Goal: Information Seeking & Learning: Compare options

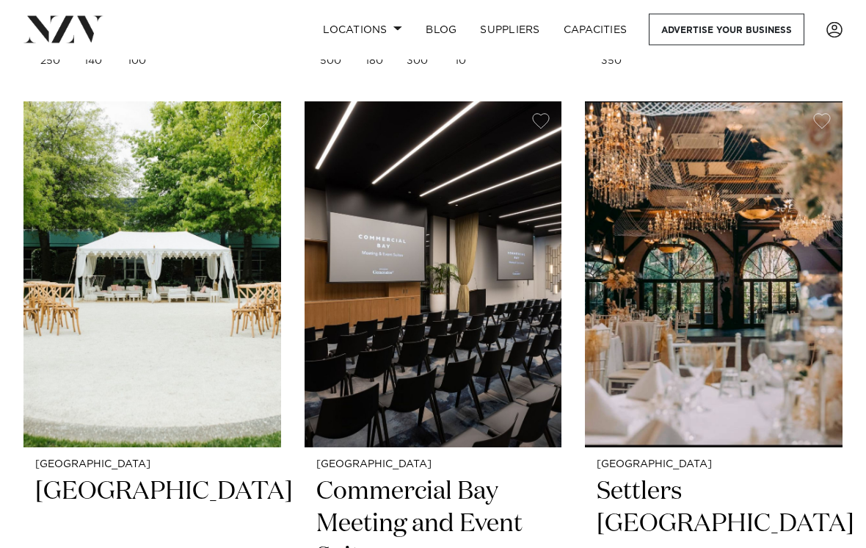
scroll to position [2596, 0]
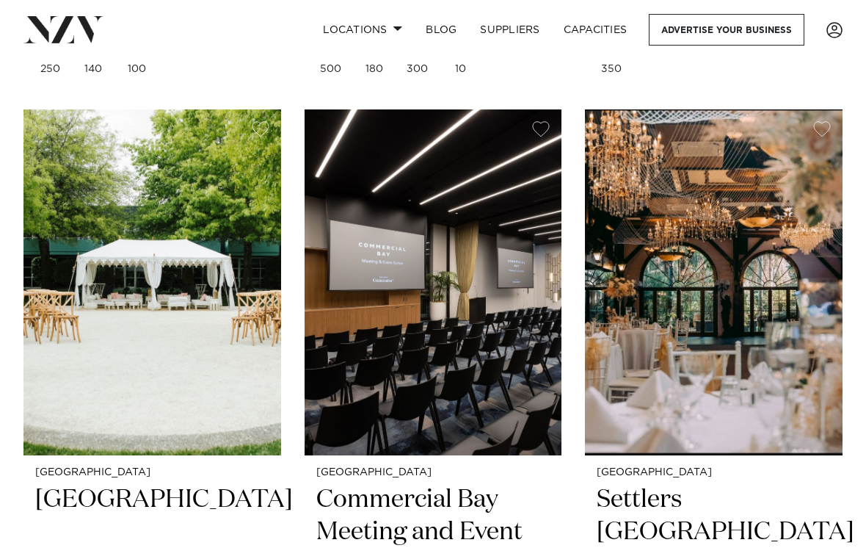
click at [671, 484] on h2 "Settlers Country Manor" at bounding box center [714, 533] width 234 height 98
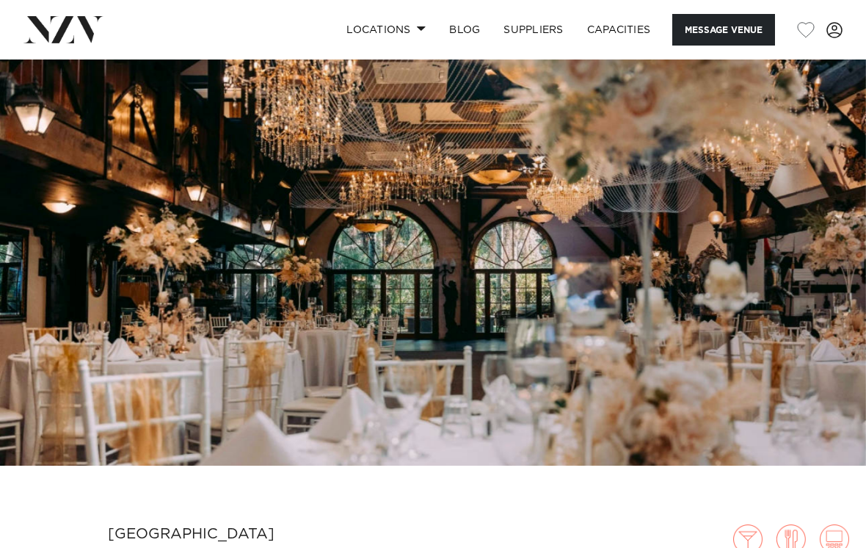
click at [474, 355] on img at bounding box center [433, 262] width 866 height 406
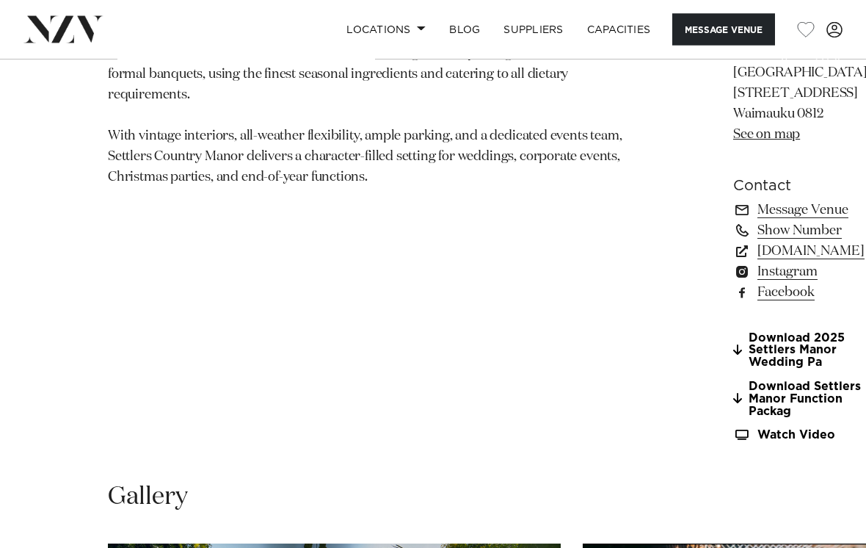
scroll to position [1025, 0]
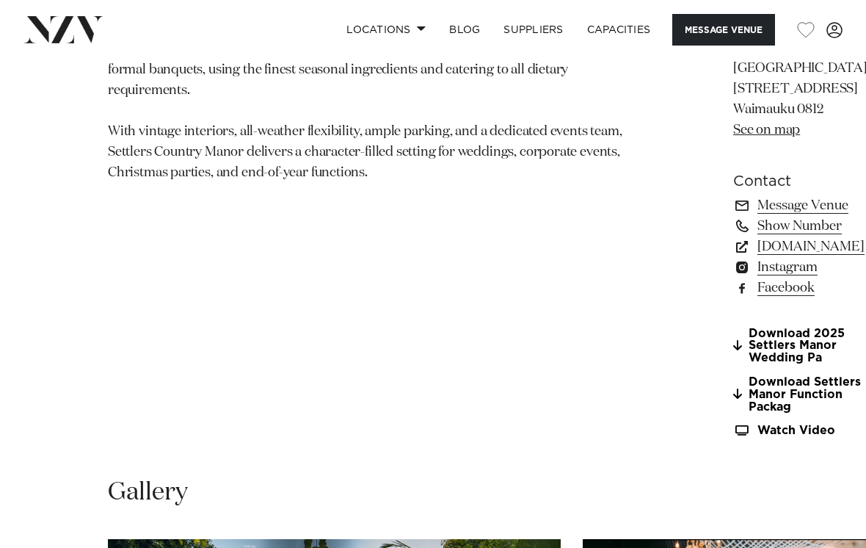
click at [733, 413] on link "Download Settlers Manor Function Packag" at bounding box center [800, 394] width 134 height 37
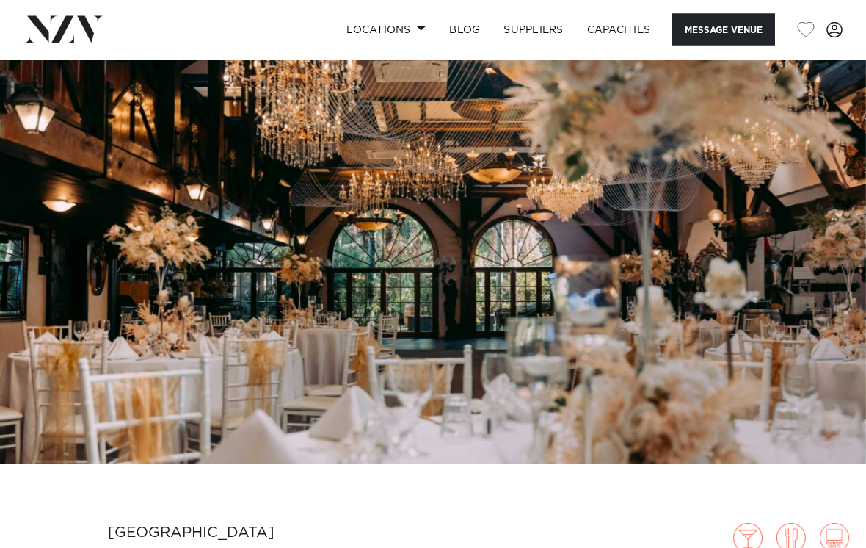
scroll to position [0, 0]
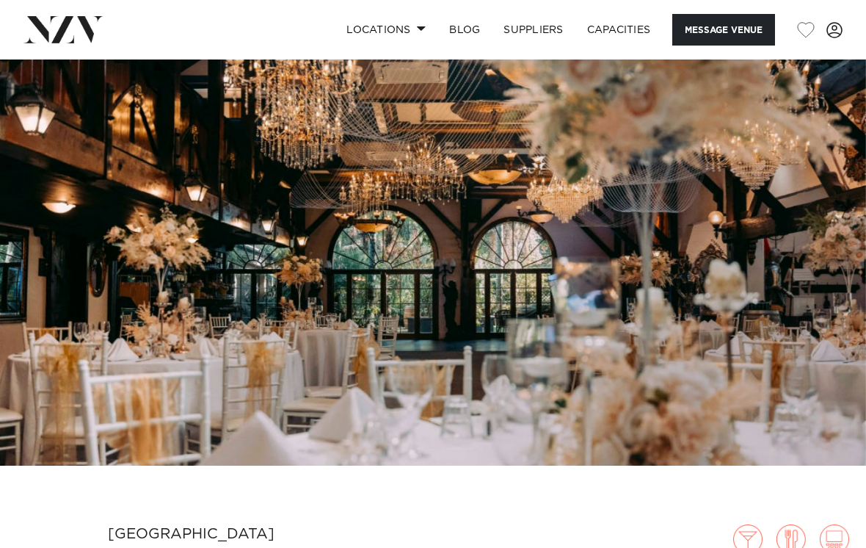
click at [410, 36] on link "Locations" at bounding box center [386, 30] width 103 height 32
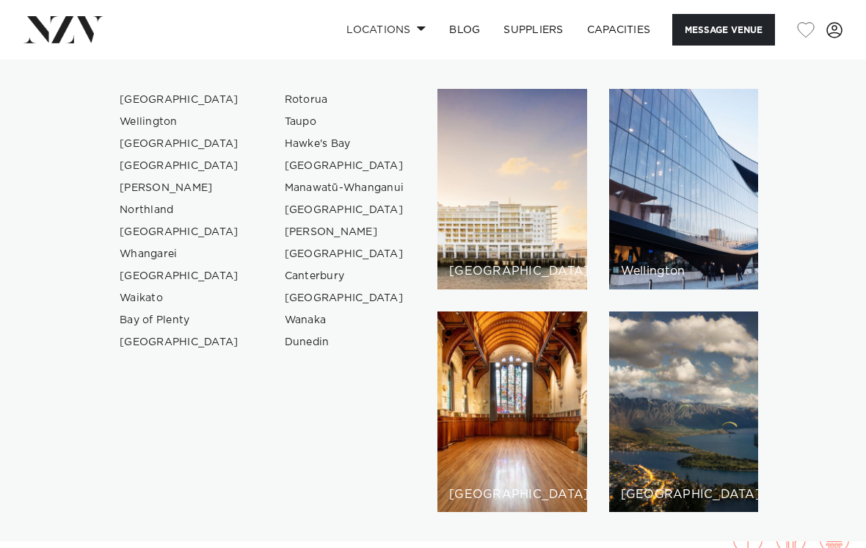
click at [501, 236] on div "[GEOGRAPHIC_DATA]" at bounding box center [512, 189] width 150 height 200
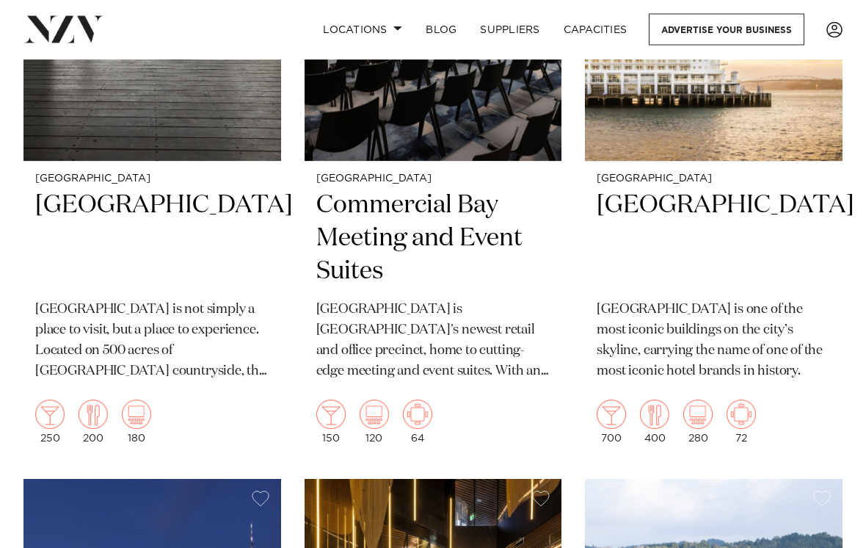
scroll to position [1532, 0]
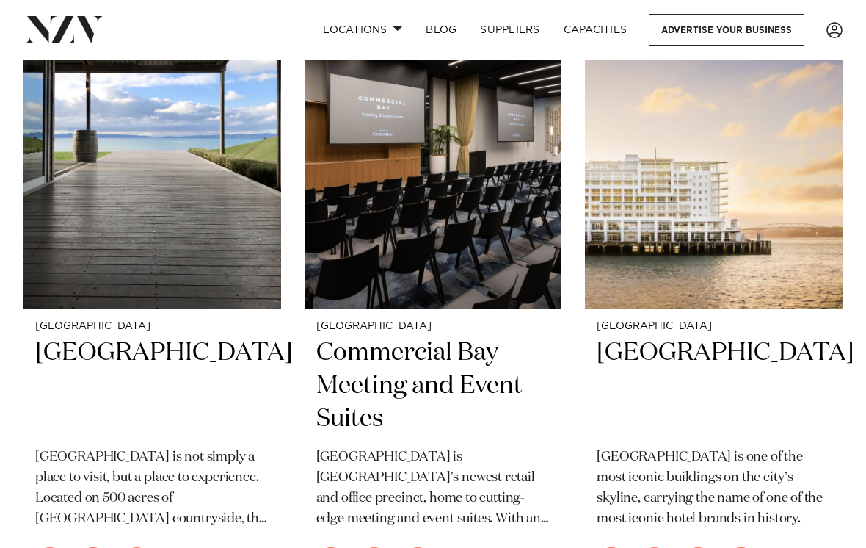
scroll to position [1384, 0]
click at [662, 338] on h2 "Hilton Auckland" at bounding box center [714, 387] width 234 height 98
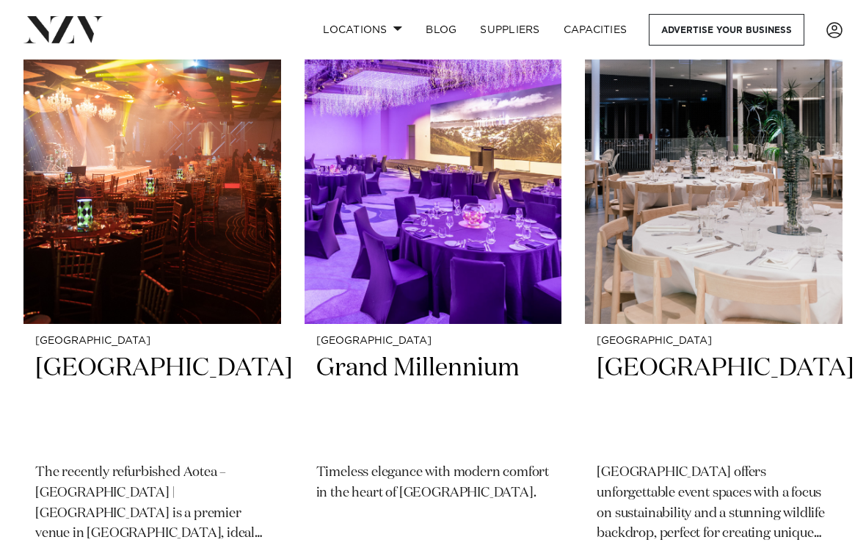
scroll to position [10680, 0]
click at [700, 353] on h2 "Auckland Zoo" at bounding box center [714, 402] width 234 height 98
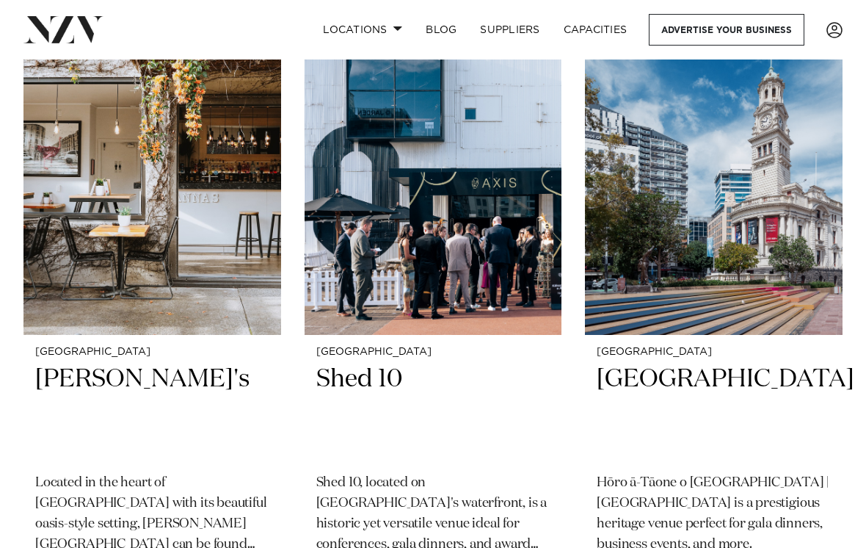
scroll to position [16488, 0]
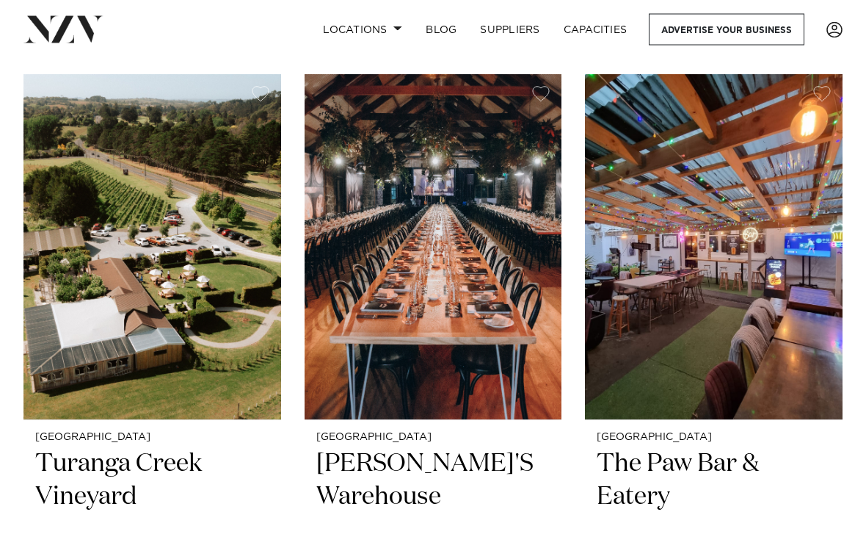
scroll to position [22516, 0]
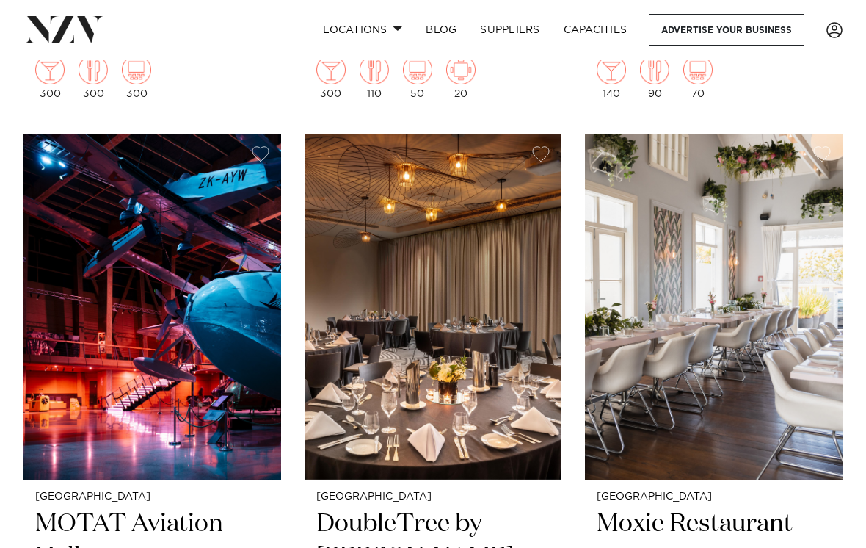
scroll to position [19107, 0]
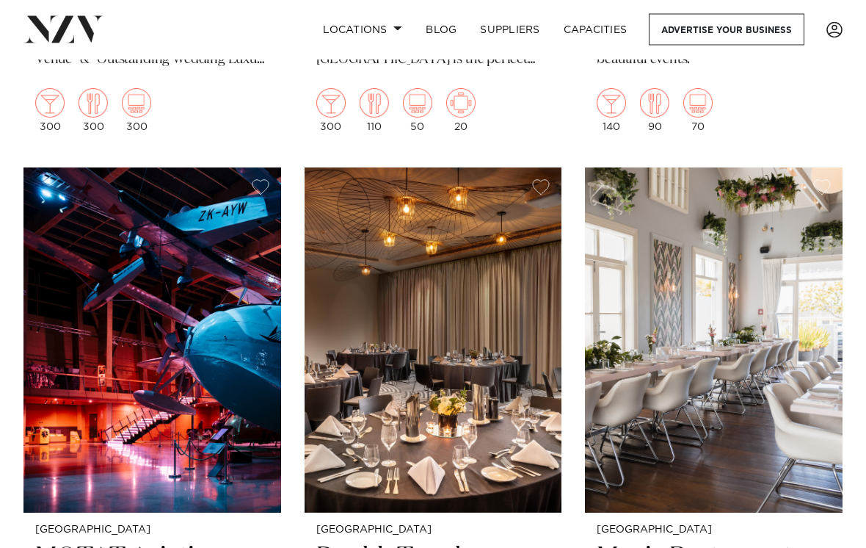
click at [139, 284] on img at bounding box center [152, 340] width 258 height 345
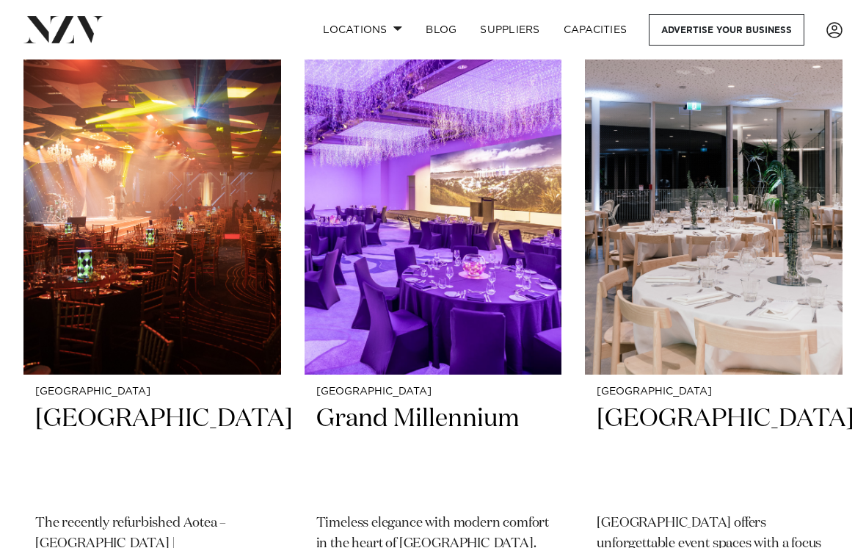
scroll to position [10629, 0]
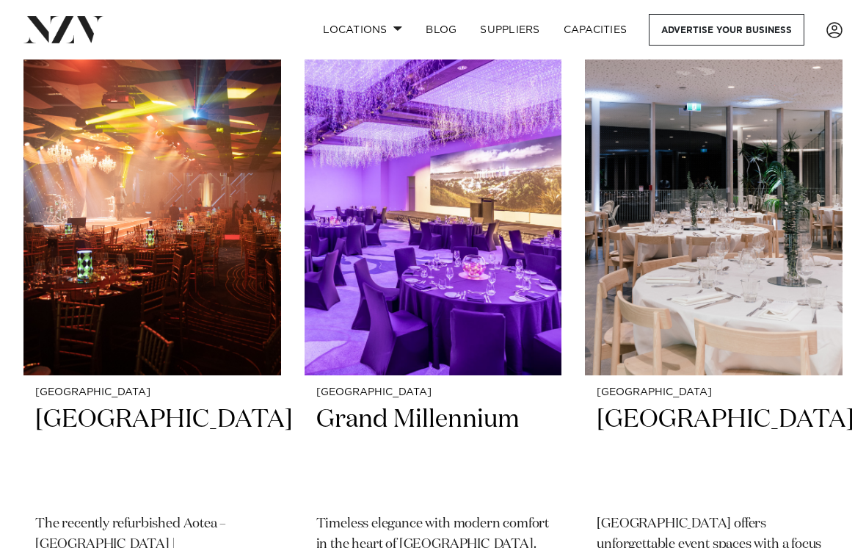
click at [460, 211] on img at bounding box center [434, 201] width 258 height 345
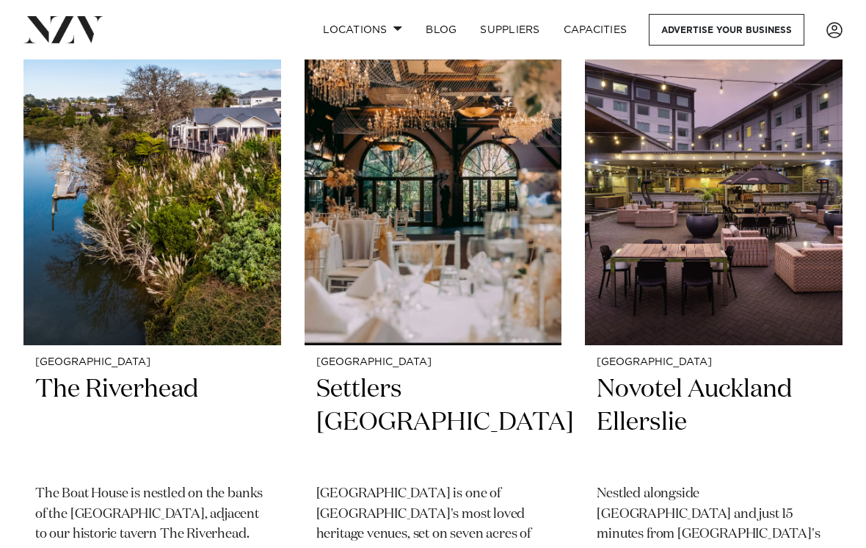
scroll to position [3465, 0]
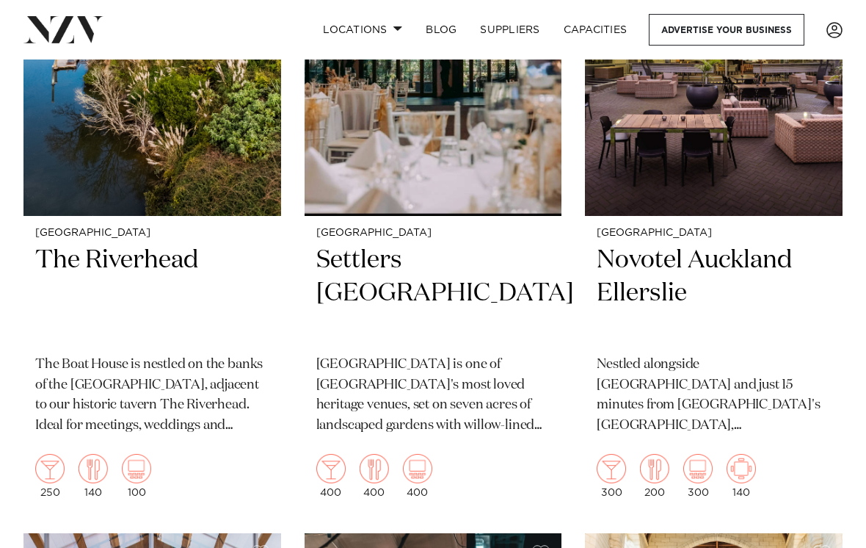
click at [440, 244] on h2 "Settlers [GEOGRAPHIC_DATA]" at bounding box center [433, 293] width 234 height 98
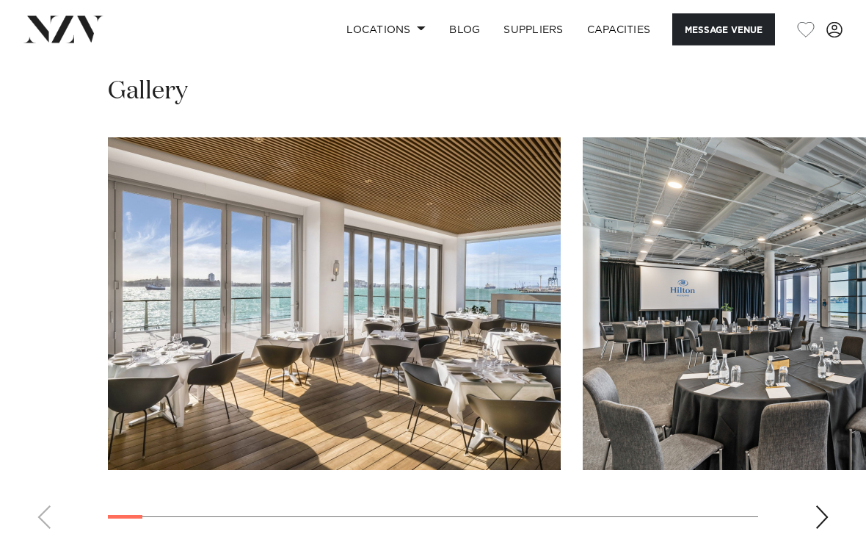
scroll to position [1301, 0]
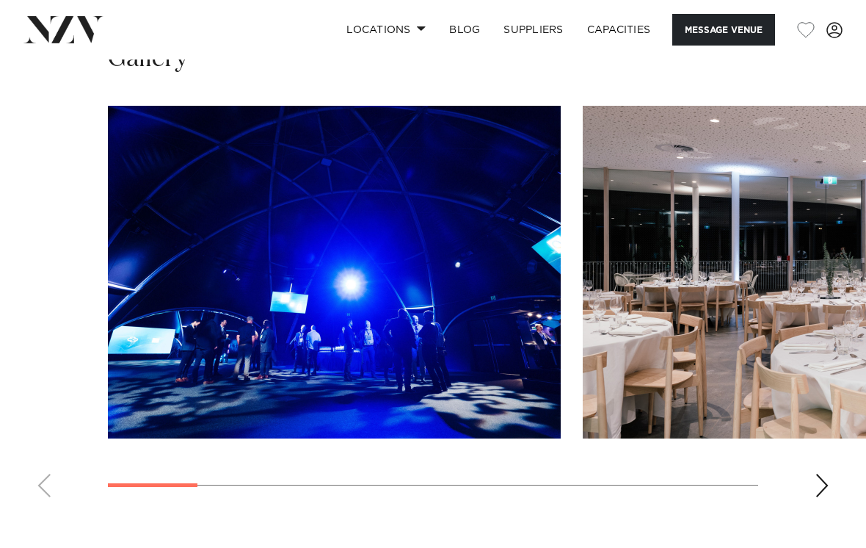
scroll to position [1416, 0]
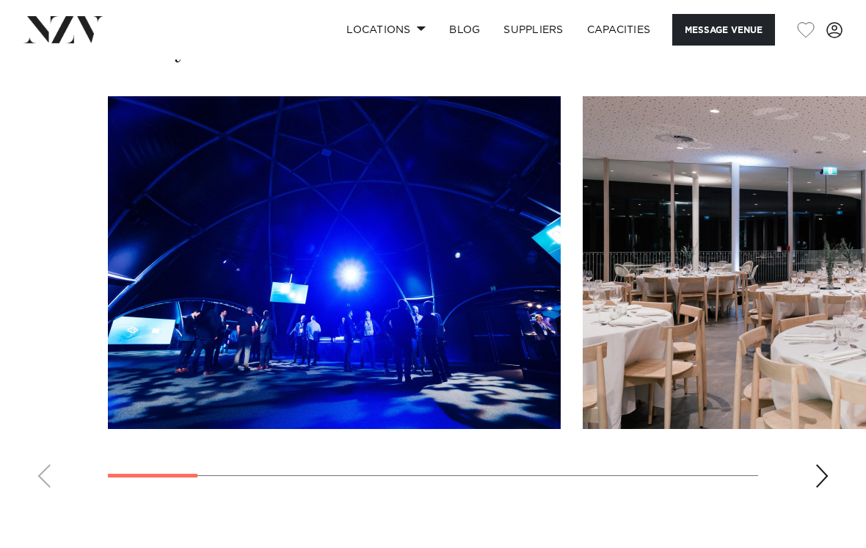
click at [617, 368] on swiper-container at bounding box center [433, 297] width 866 height 403
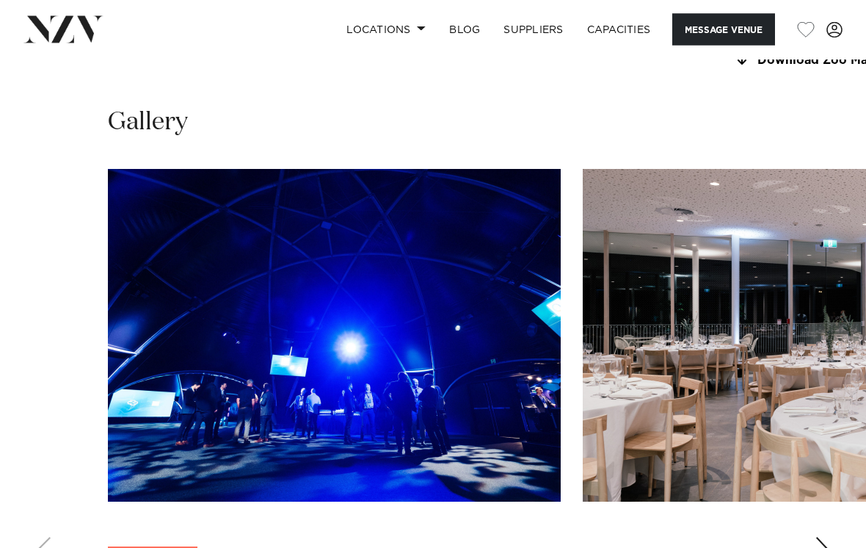
scroll to position [1340, 0]
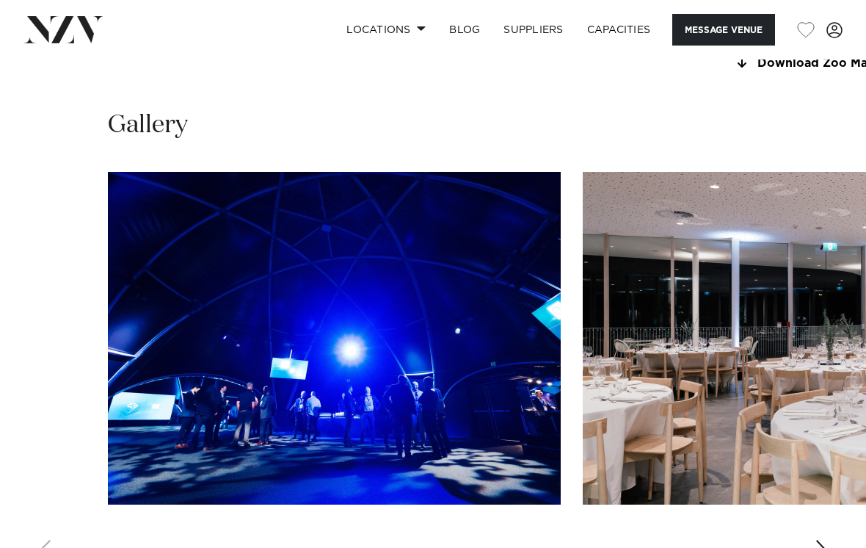
click at [834, 436] on swiper-container at bounding box center [433, 373] width 866 height 403
click at [818, 540] on div "Next slide" at bounding box center [822, 551] width 15 height 23
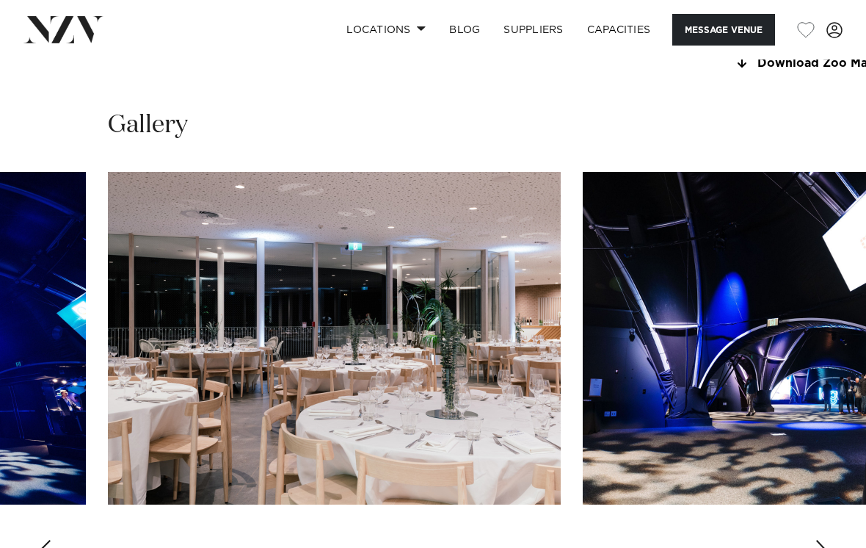
click at [821, 540] on div "Next slide" at bounding box center [822, 551] width 15 height 23
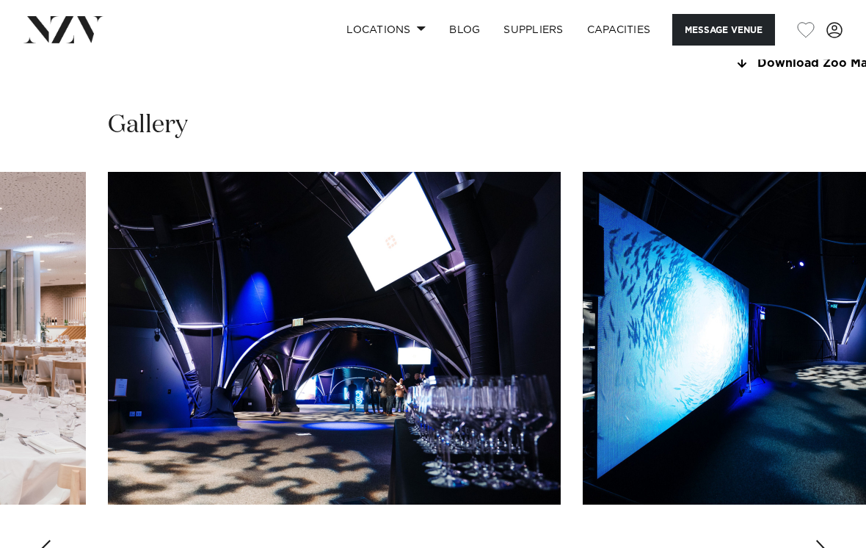
click at [824, 540] on div "Next slide" at bounding box center [822, 551] width 15 height 23
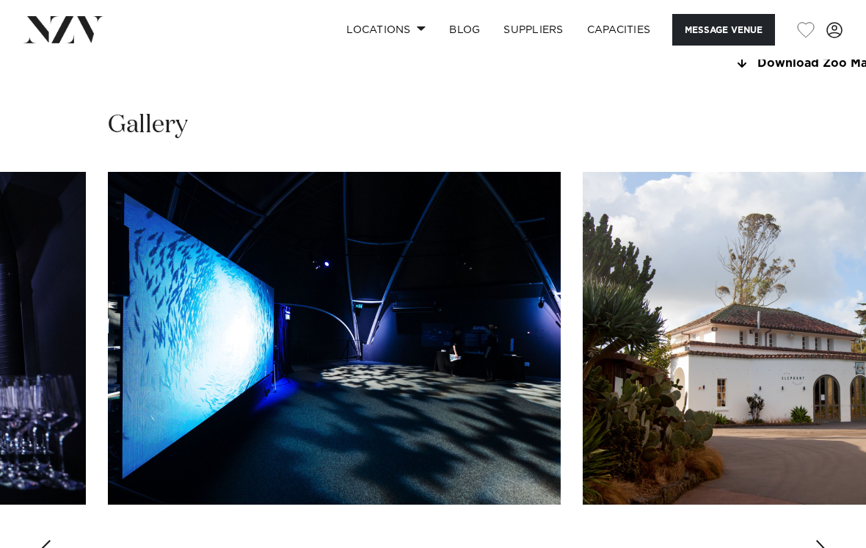
click at [827, 540] on div "Next slide" at bounding box center [822, 551] width 15 height 23
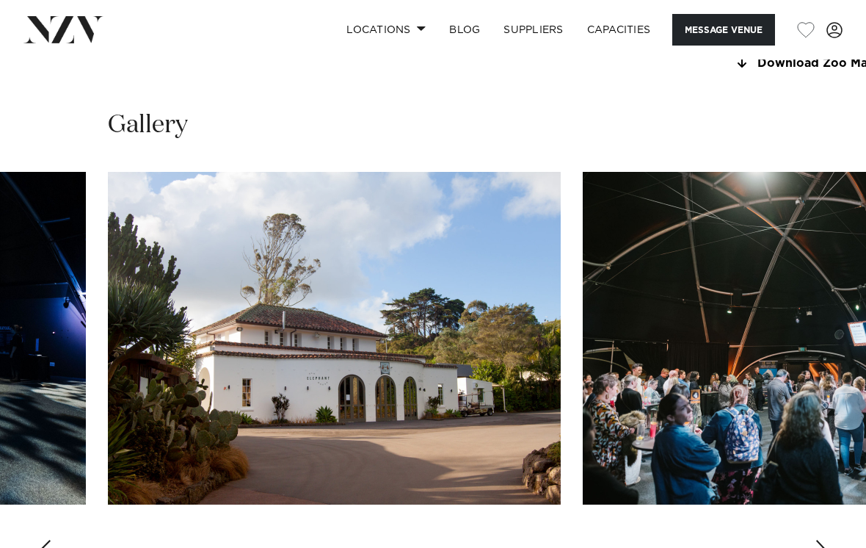
click at [825, 540] on div "Next slide" at bounding box center [822, 551] width 15 height 23
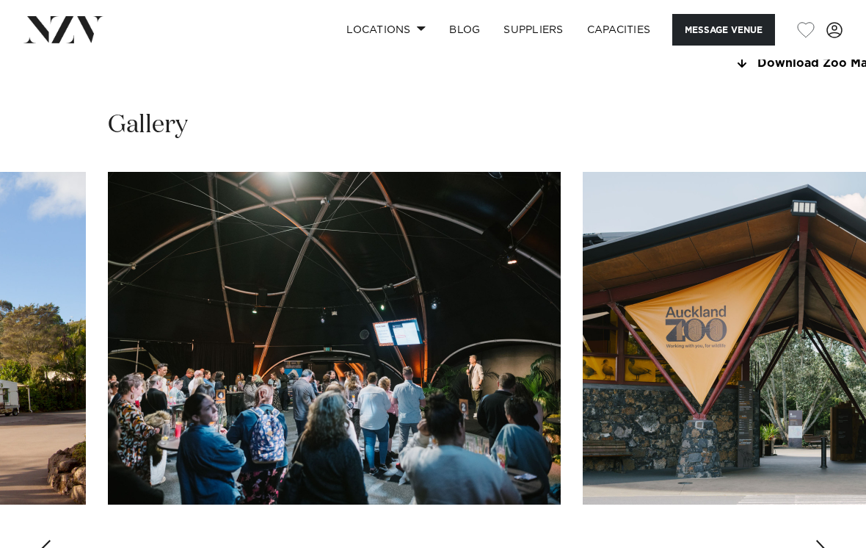
click at [840, 431] on swiper-container at bounding box center [433, 373] width 866 height 403
click at [829, 435] on swiper-container at bounding box center [433, 373] width 866 height 403
click at [832, 434] on swiper-container at bounding box center [433, 373] width 866 height 403
click at [832, 435] on swiper-container at bounding box center [433, 373] width 866 height 403
click at [824, 540] on div "Next slide" at bounding box center [822, 551] width 15 height 23
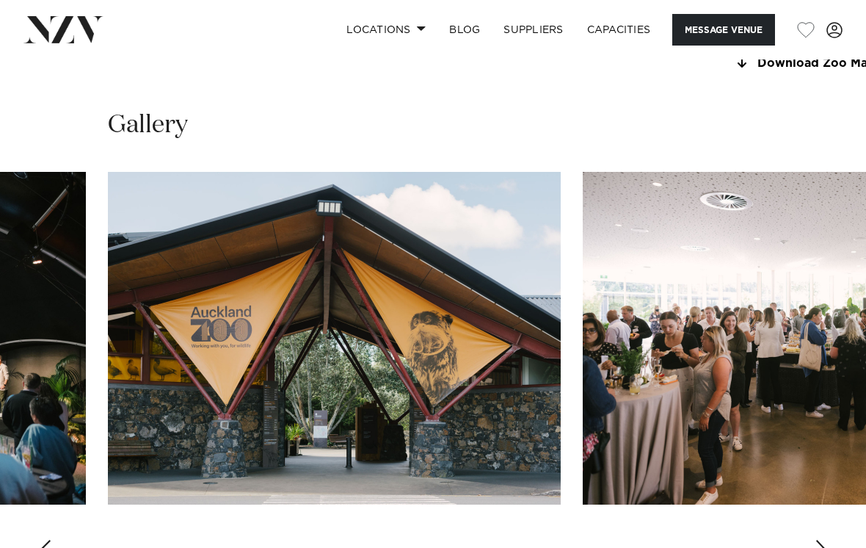
click at [824, 540] on div "Next slide" at bounding box center [822, 551] width 15 height 23
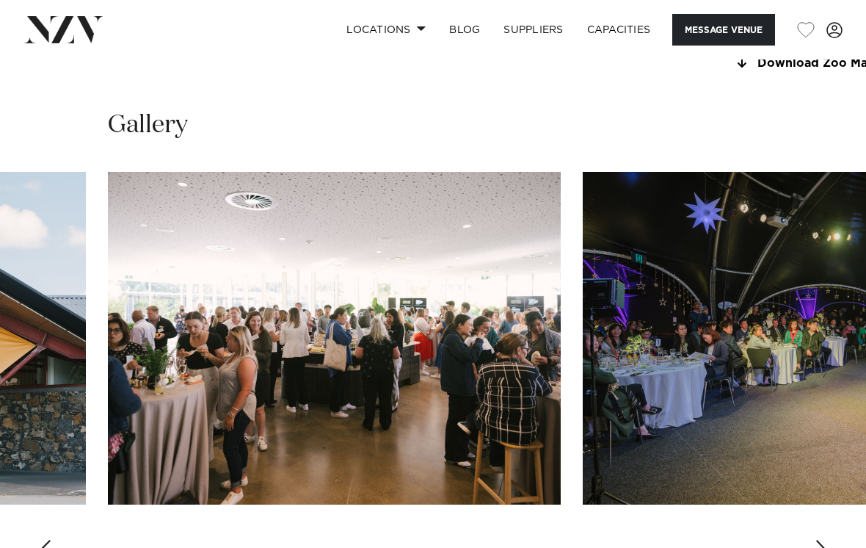
click at [835, 442] on swiper-container at bounding box center [433, 373] width 866 height 403
click at [829, 540] on div "Next slide" at bounding box center [822, 551] width 15 height 23
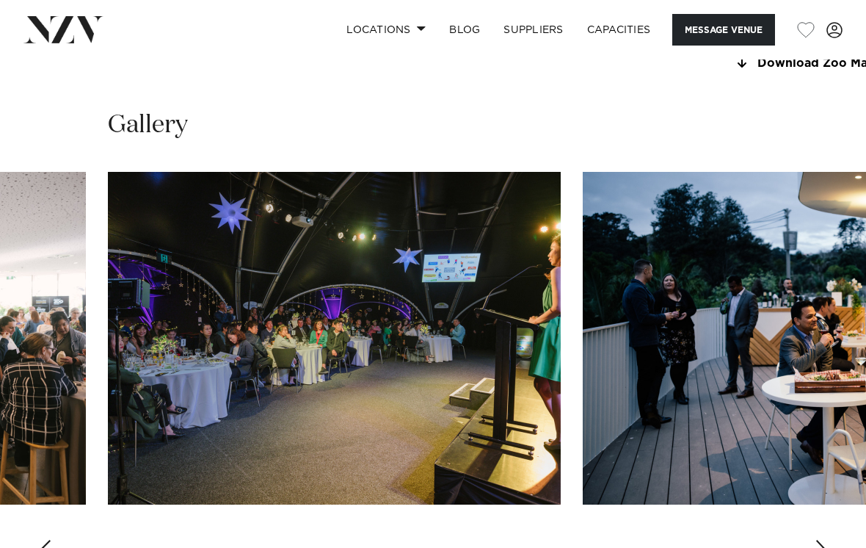
click at [832, 433] on swiper-container at bounding box center [433, 373] width 866 height 403
click at [827, 540] on div "Next slide" at bounding box center [822, 551] width 15 height 23
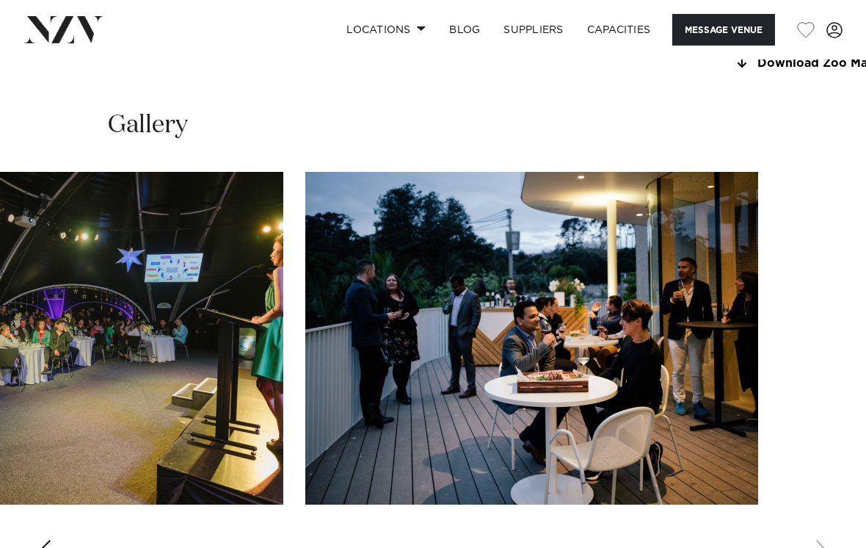
click at [825, 441] on swiper-container at bounding box center [433, 373] width 866 height 403
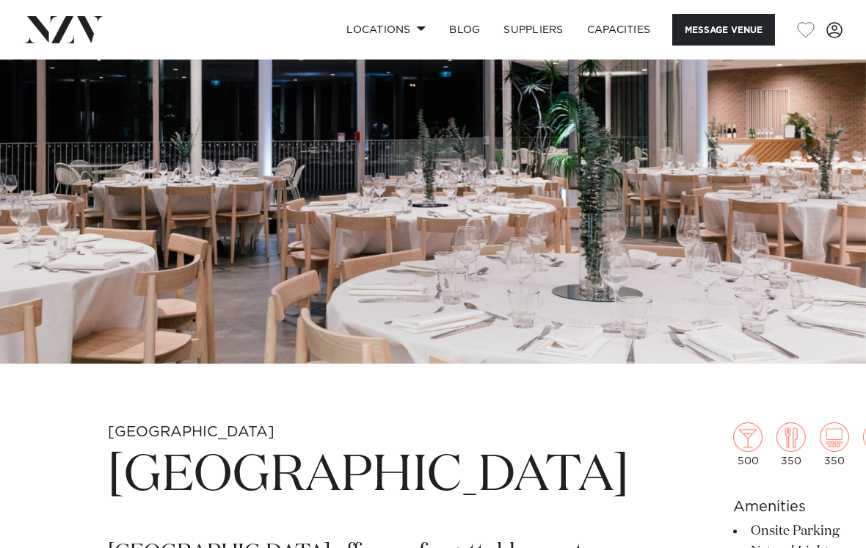
scroll to position [0, 0]
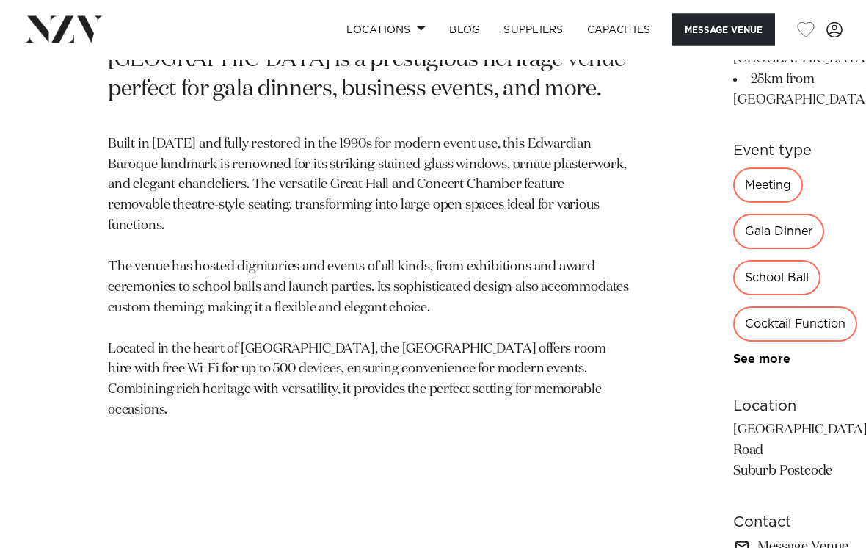
scroll to position [611, 0]
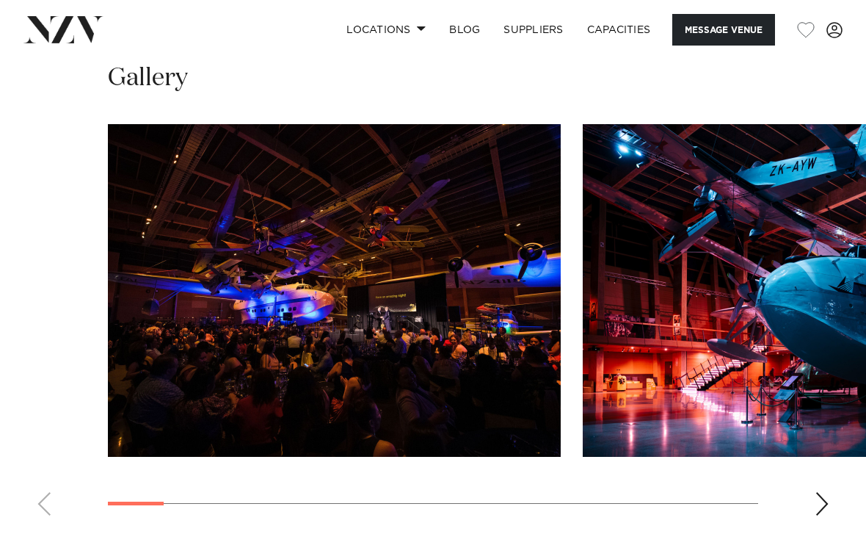
scroll to position [1378, 0]
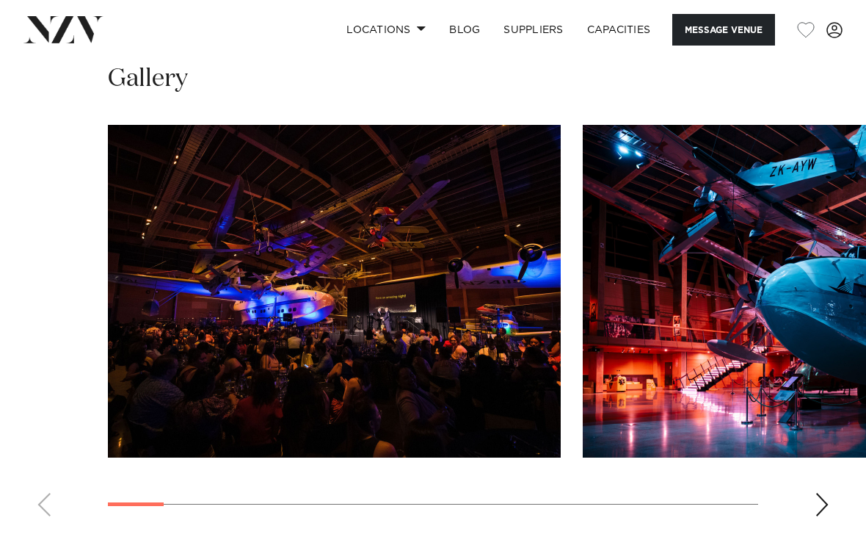
click at [316, 272] on img "1 / 16" at bounding box center [334, 291] width 453 height 333
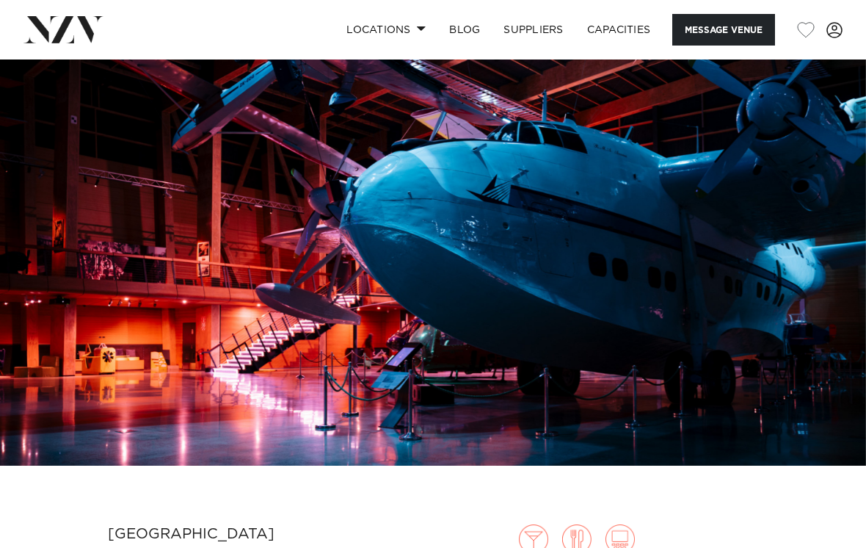
click at [137, 412] on img at bounding box center [433, 262] width 866 height 406
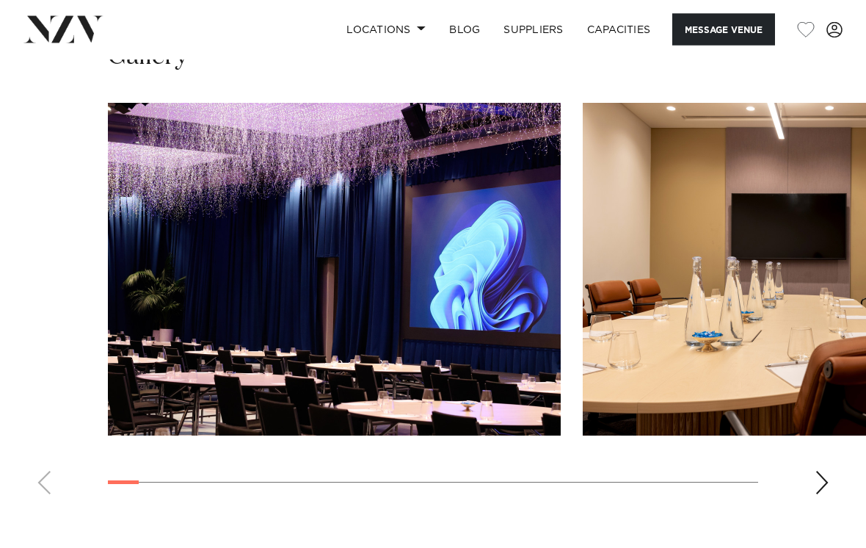
scroll to position [1342, 0]
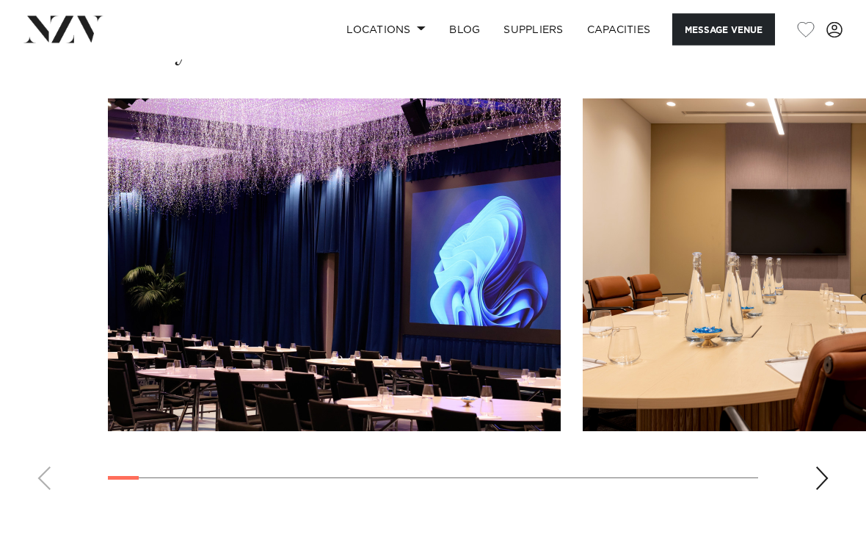
click at [823, 475] on div "Next slide" at bounding box center [822, 478] width 15 height 23
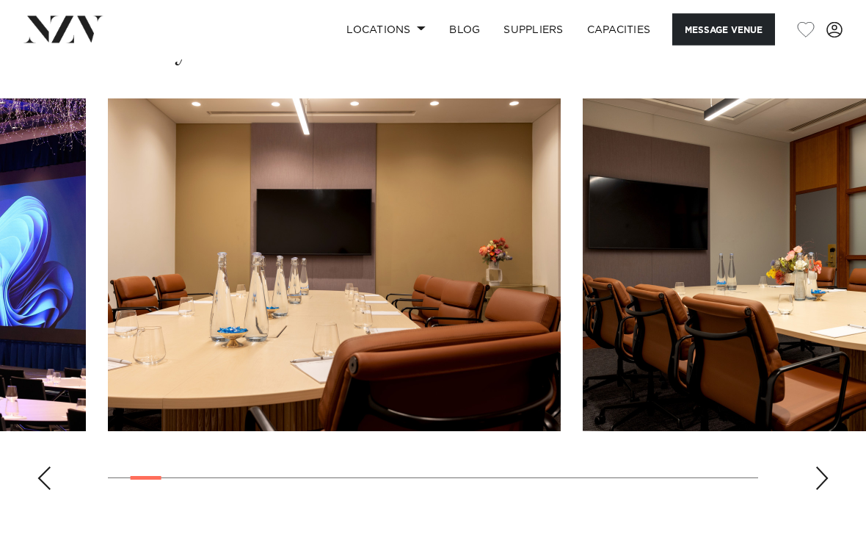
scroll to position [1346, 0]
click at [829, 473] on div "Next slide" at bounding box center [822, 477] width 15 height 23
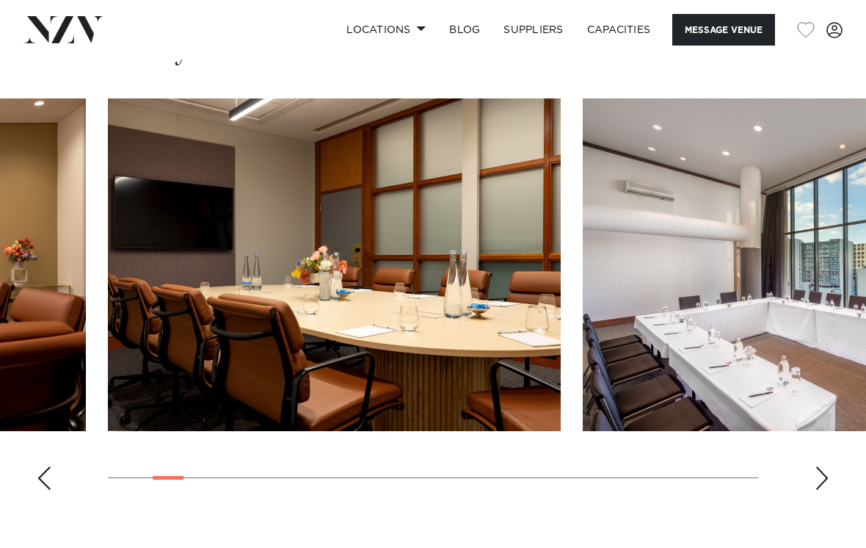
click at [828, 473] on div "Next slide" at bounding box center [822, 477] width 15 height 23
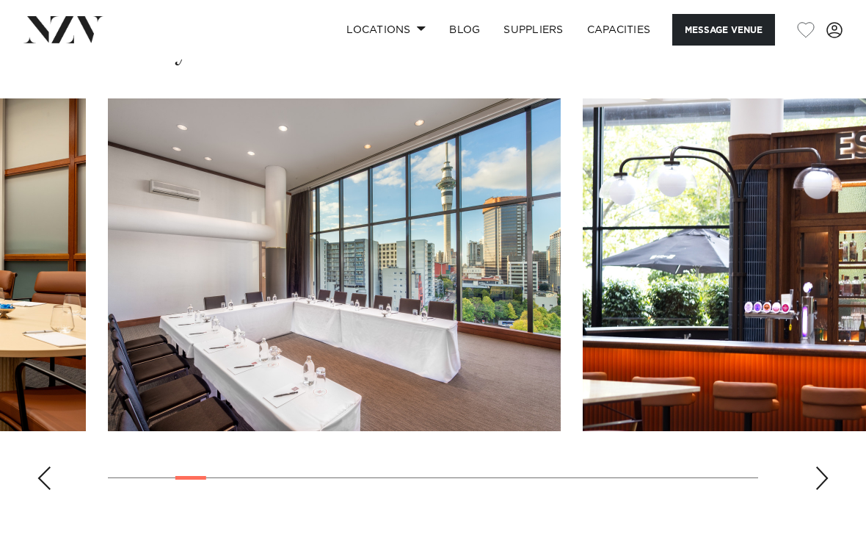
click at [825, 481] on div "Next slide" at bounding box center [822, 477] width 15 height 23
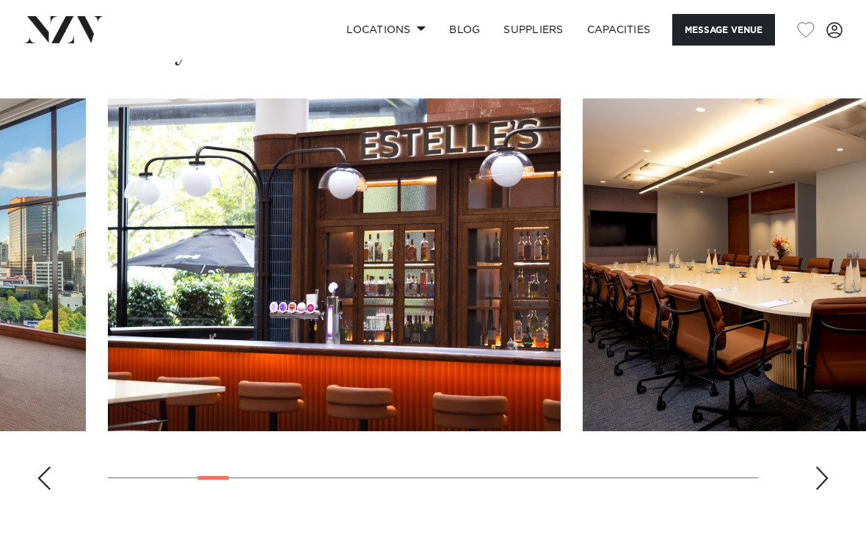
click at [829, 476] on swiper-container at bounding box center [433, 299] width 866 height 403
click at [830, 472] on swiper-container at bounding box center [433, 299] width 866 height 403
click at [827, 477] on div "Next slide" at bounding box center [822, 477] width 15 height 23
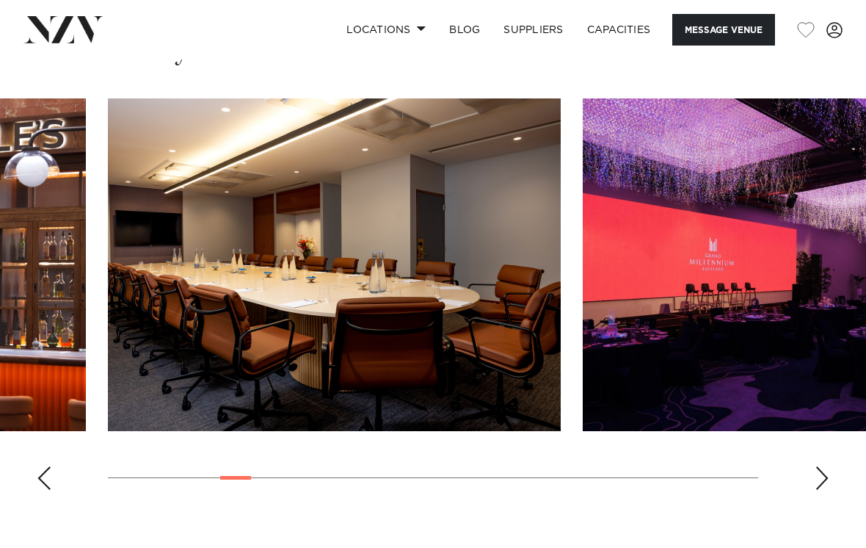
click at [829, 479] on swiper-container at bounding box center [433, 299] width 866 height 403
click at [821, 474] on div "Next slide" at bounding box center [822, 477] width 15 height 23
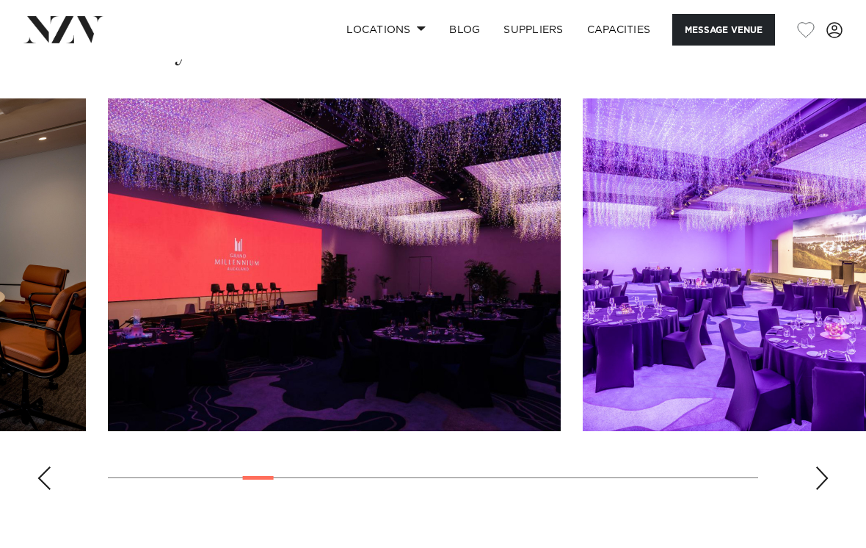
click at [309, 256] on img "7 / 29" at bounding box center [334, 264] width 453 height 333
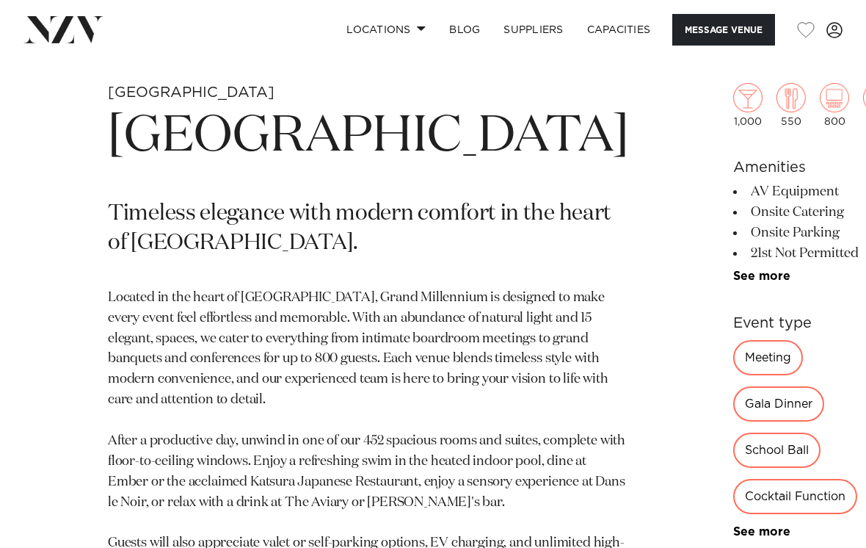
scroll to position [413, 0]
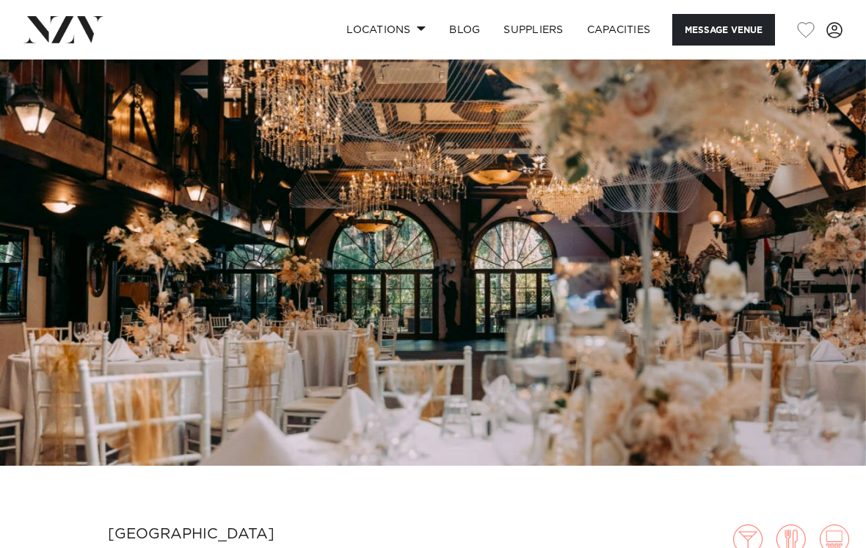
click at [130, 379] on img at bounding box center [433, 262] width 866 height 406
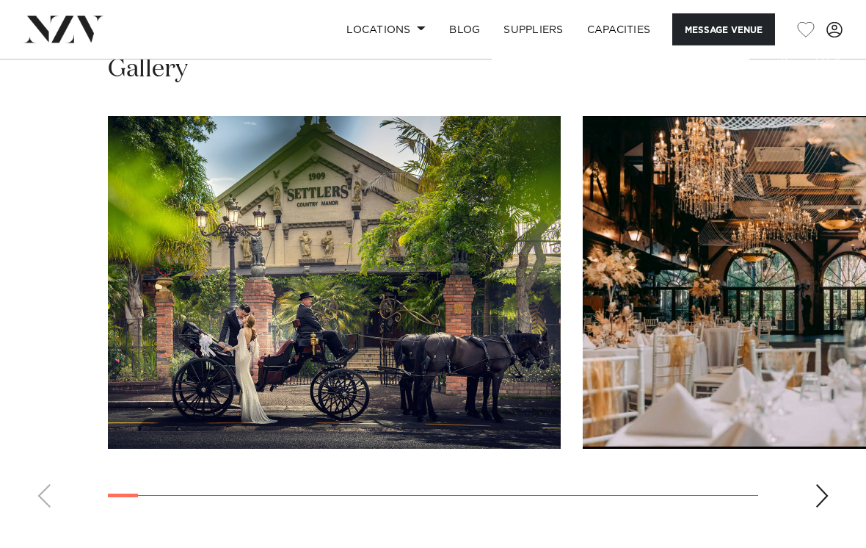
scroll to position [1448, 0]
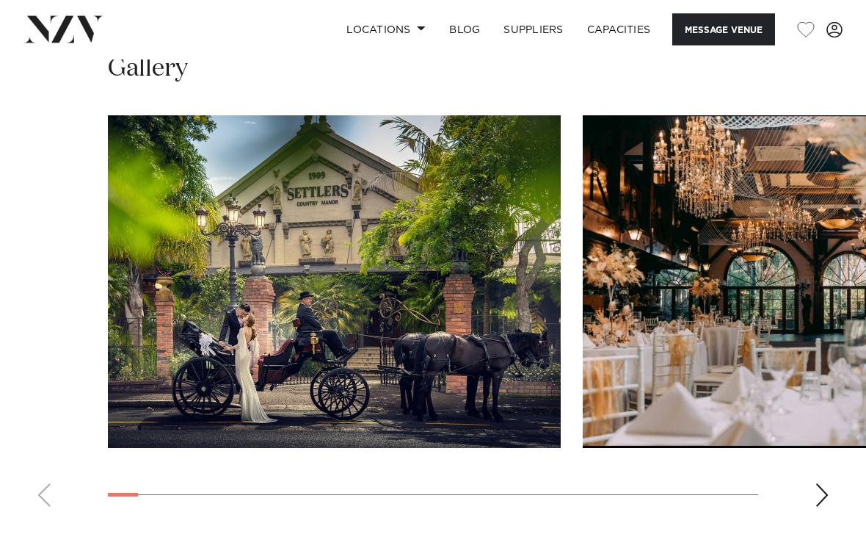
click at [826, 507] on div "Next slide" at bounding box center [822, 495] width 15 height 23
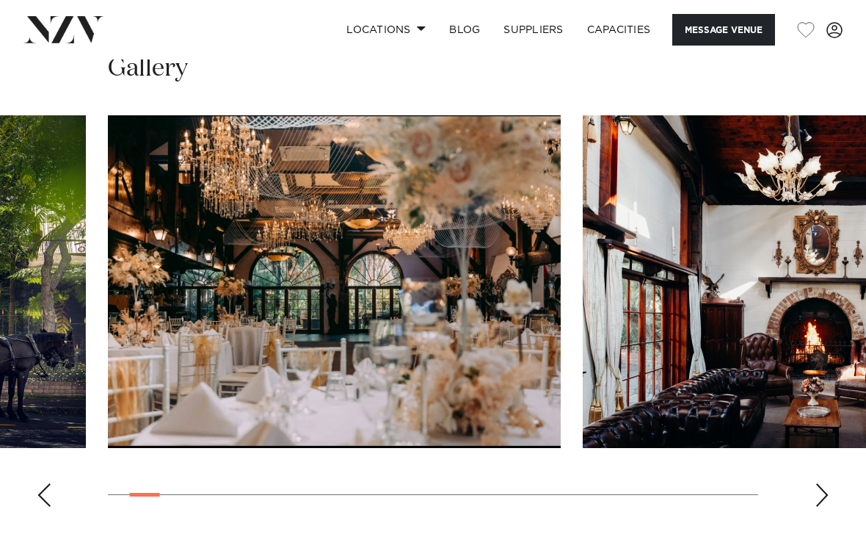
click at [824, 506] on div "Next slide" at bounding box center [822, 494] width 15 height 23
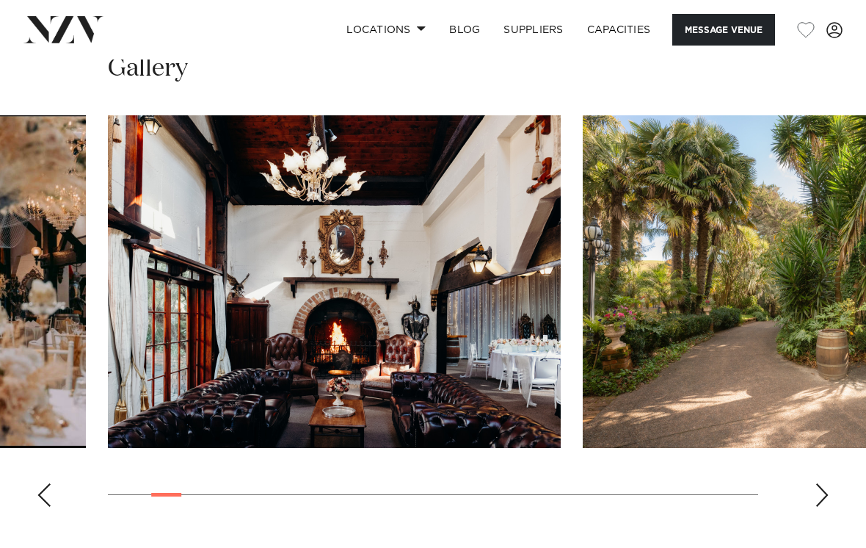
click at [828, 506] on div "Next slide" at bounding box center [822, 494] width 15 height 23
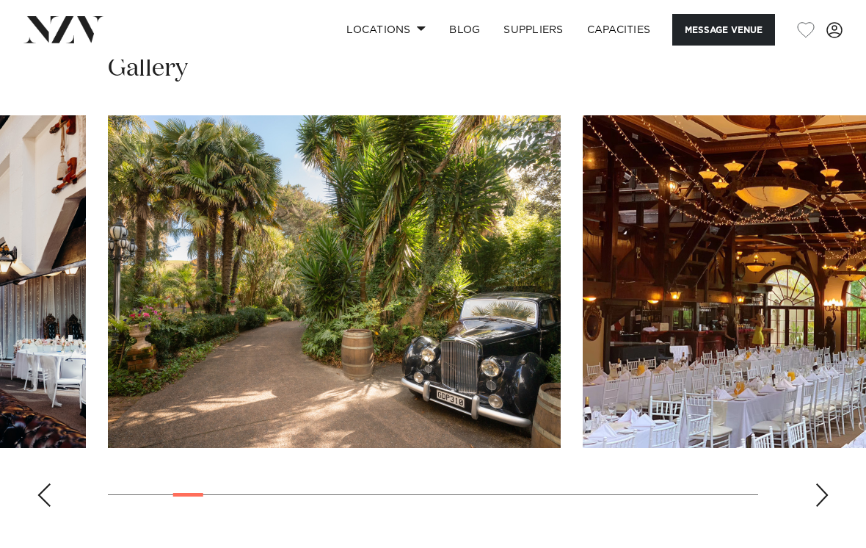
click at [827, 506] on div "Next slide" at bounding box center [822, 494] width 15 height 23
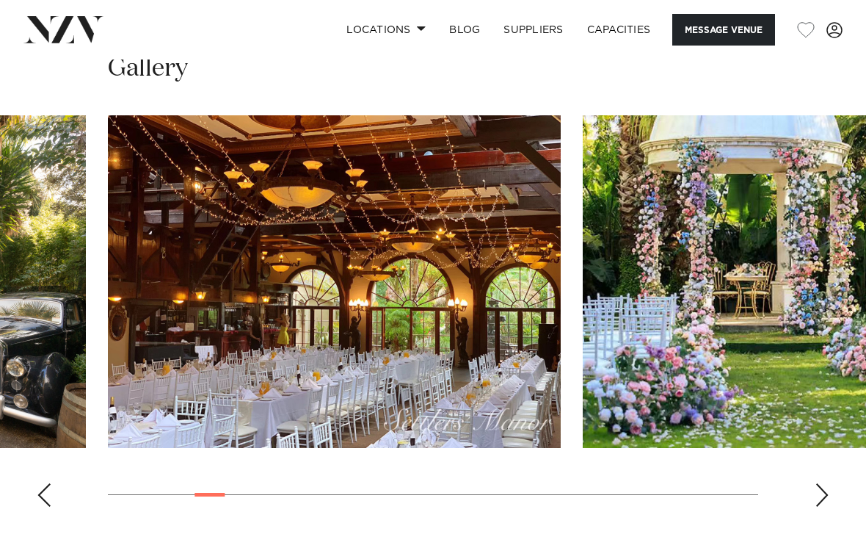
click at [829, 518] on swiper-container at bounding box center [433, 316] width 866 height 403
click at [833, 518] on swiper-container at bounding box center [433, 316] width 866 height 403
click at [829, 506] on div "Next slide" at bounding box center [822, 494] width 15 height 23
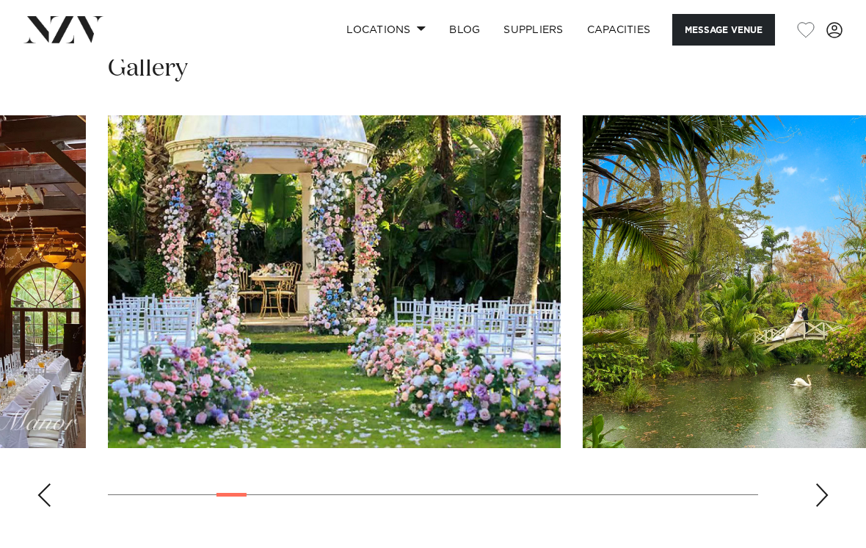
click at [833, 518] on swiper-container at bounding box center [433, 316] width 866 height 403
click at [821, 506] on div "Next slide" at bounding box center [822, 494] width 15 height 23
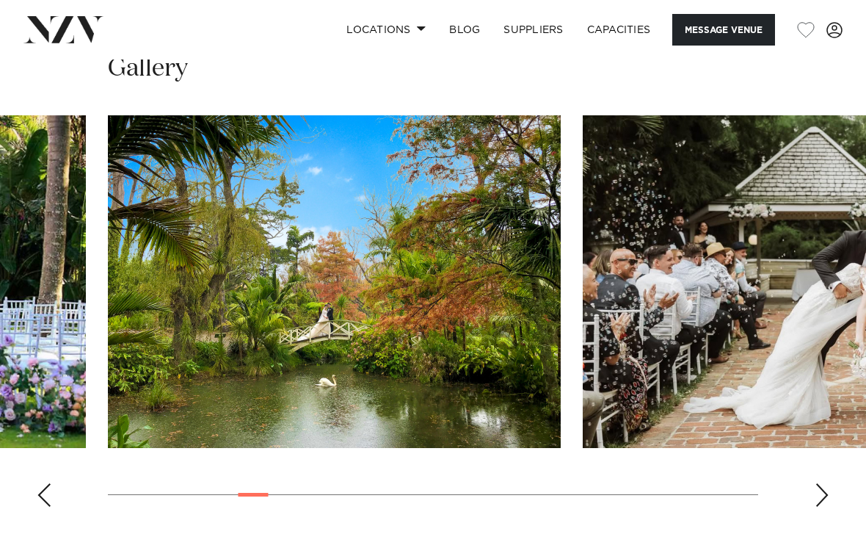
click at [826, 506] on div "Next slide" at bounding box center [822, 494] width 15 height 23
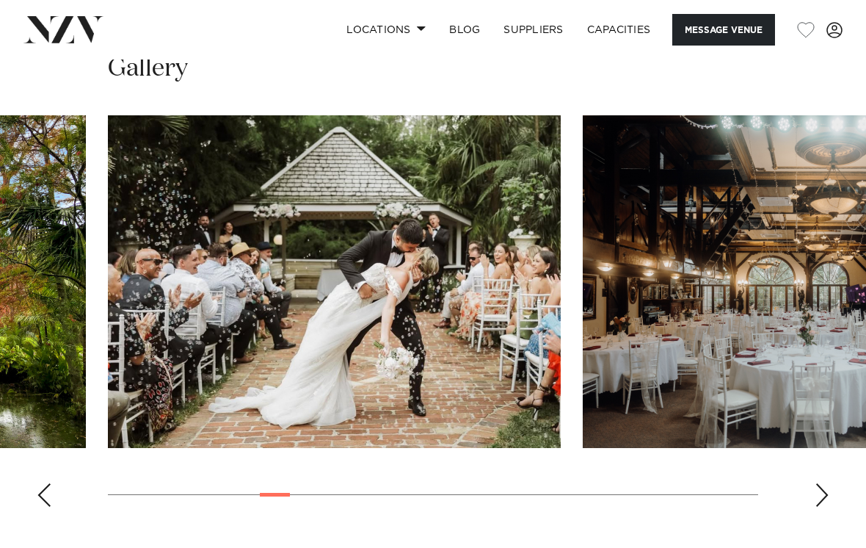
click at [826, 506] on div "Next slide" at bounding box center [822, 494] width 15 height 23
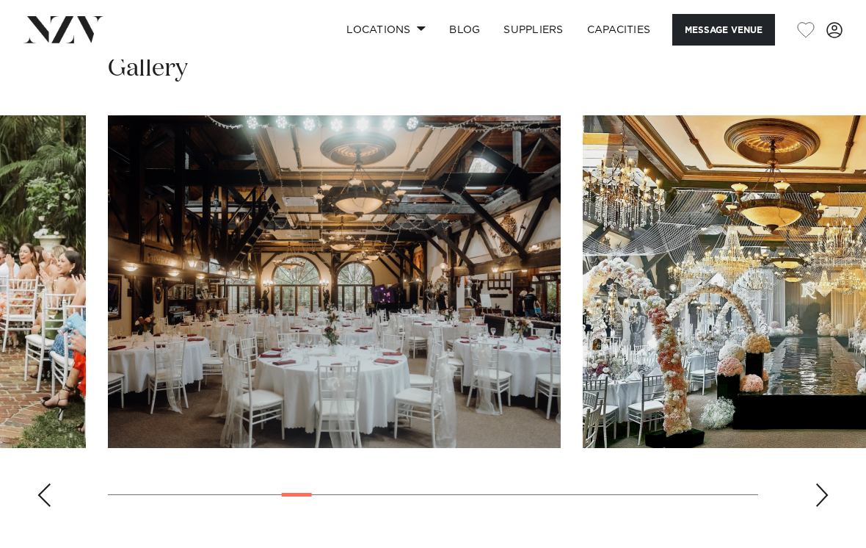
click at [32, 518] on swiper-container at bounding box center [433, 316] width 866 height 403
click at [40, 506] on div "Previous slide" at bounding box center [44, 494] width 15 height 23
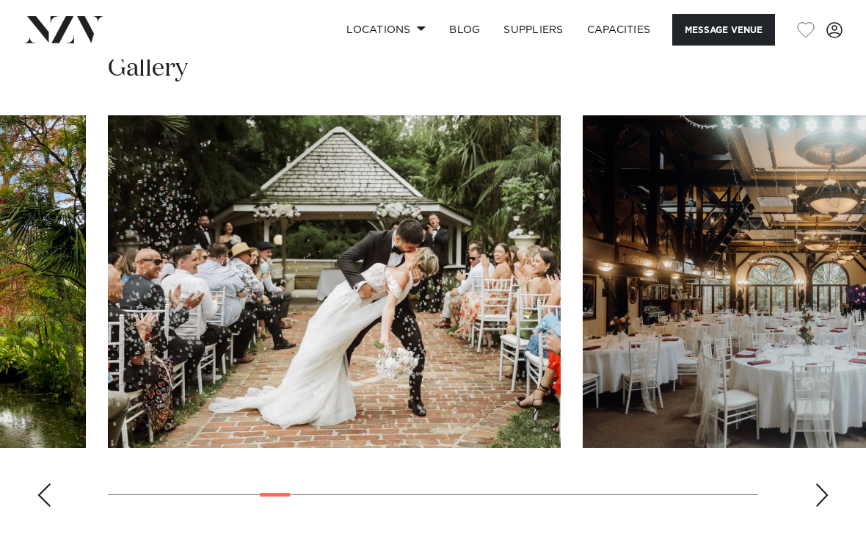
click at [828, 506] on div "Next slide" at bounding box center [822, 494] width 15 height 23
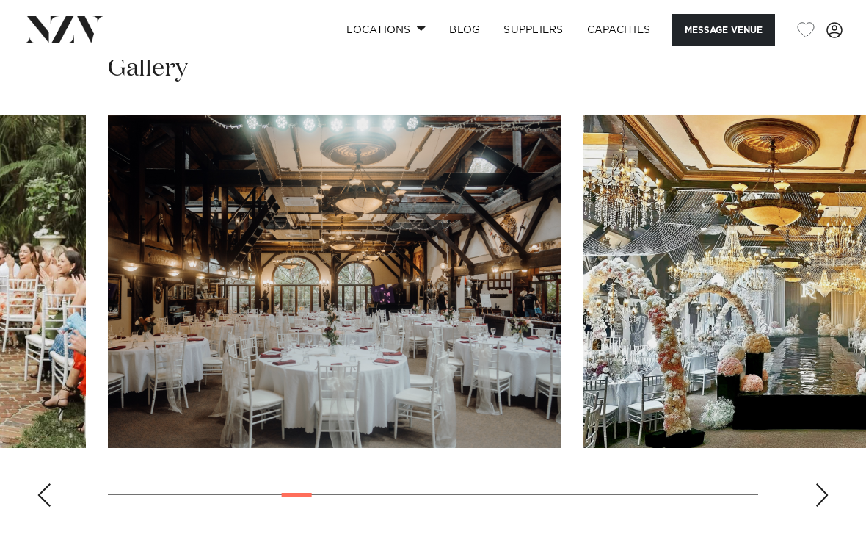
click at [835, 518] on swiper-container at bounding box center [433, 316] width 866 height 403
click at [836, 518] on swiper-container at bounding box center [433, 316] width 866 height 403
click at [825, 506] on div "Next slide" at bounding box center [822, 494] width 15 height 23
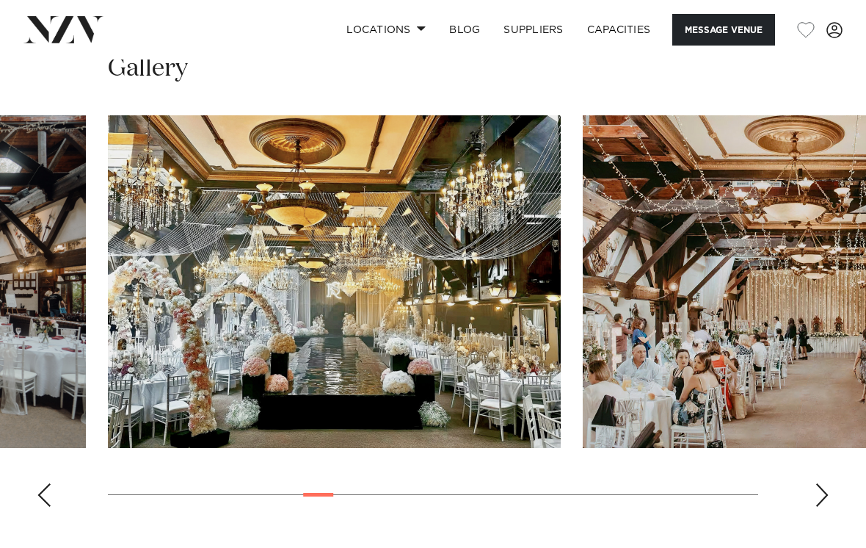
click at [827, 506] on div "Next slide" at bounding box center [822, 494] width 15 height 23
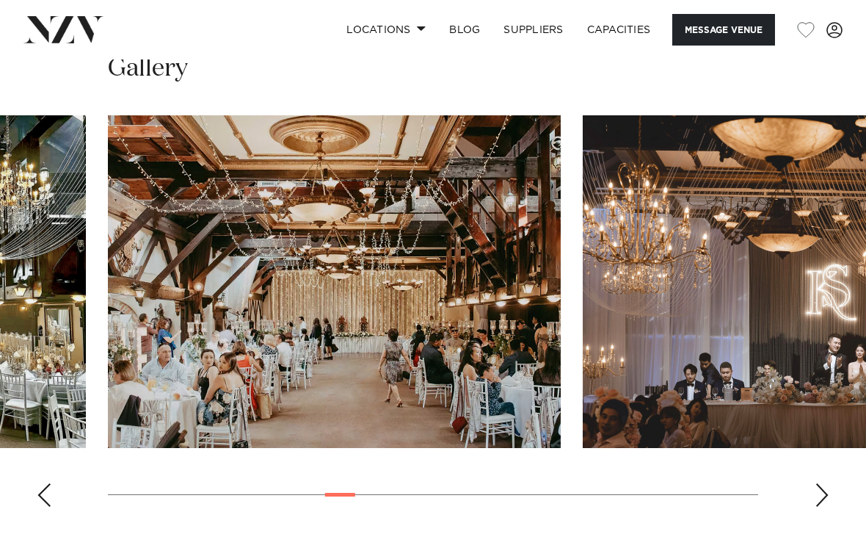
click at [826, 506] on div "Next slide" at bounding box center [822, 494] width 15 height 23
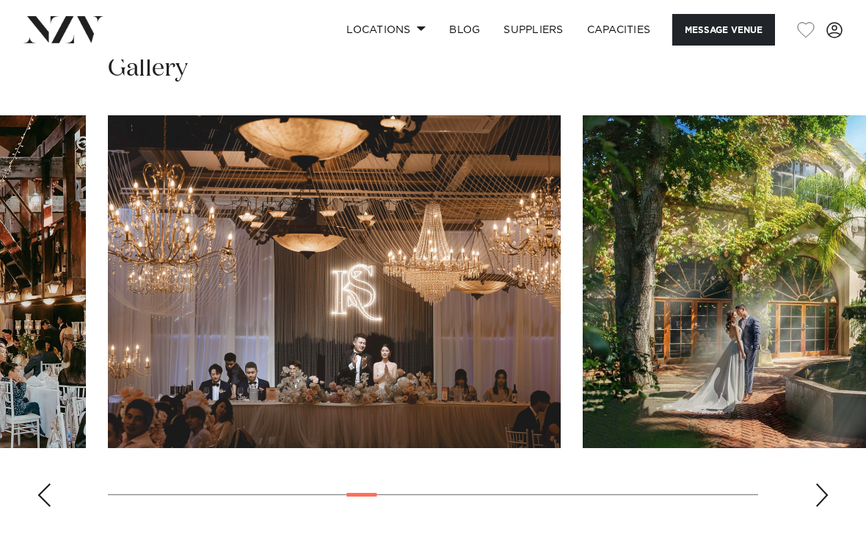
click at [829, 518] on swiper-container at bounding box center [433, 316] width 866 height 403
click at [824, 506] on div "Next slide" at bounding box center [822, 494] width 15 height 23
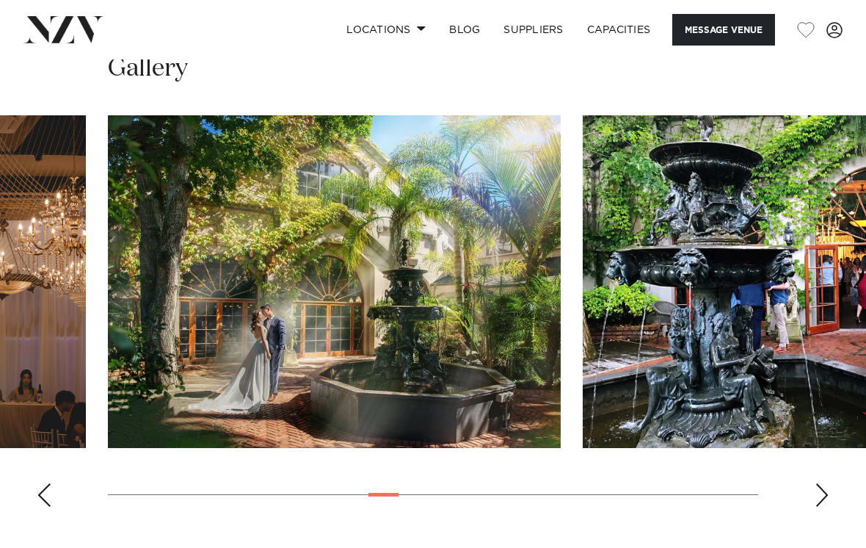
click at [813, 518] on swiper-container at bounding box center [433, 316] width 866 height 403
click at [829, 518] on swiper-container at bounding box center [433, 316] width 866 height 403
click at [824, 506] on div "Next slide" at bounding box center [822, 494] width 15 height 23
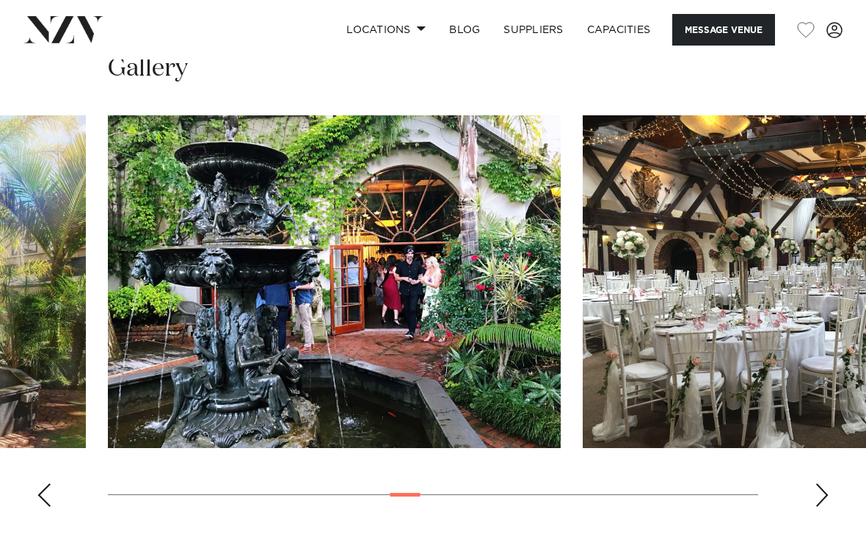
click at [816, 506] on div "Next slide" at bounding box center [822, 494] width 15 height 23
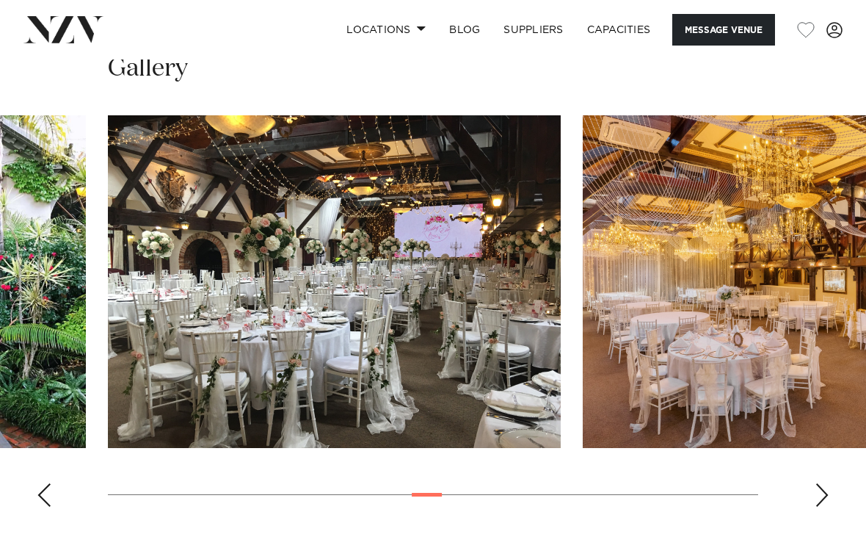
click at [818, 506] on div "Next slide" at bounding box center [822, 494] width 15 height 23
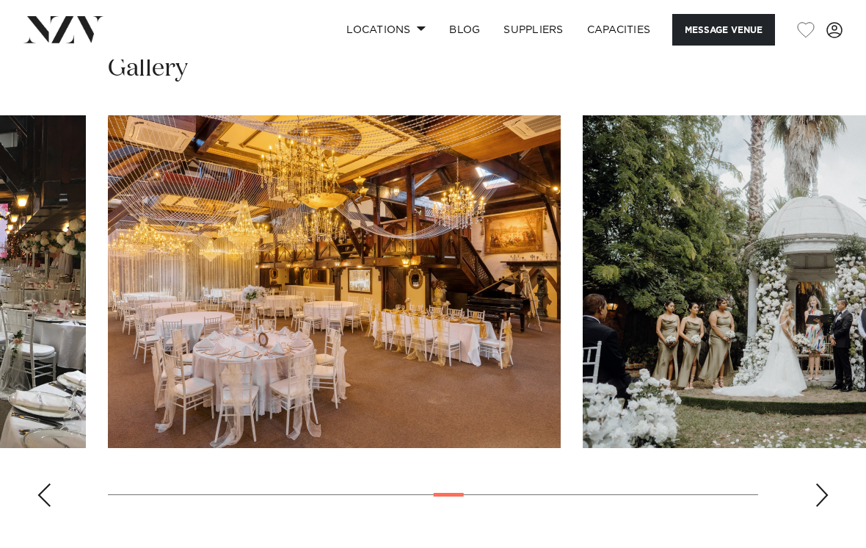
click at [830, 518] on swiper-container at bounding box center [433, 316] width 866 height 403
click at [824, 506] on div "Next slide" at bounding box center [822, 494] width 15 height 23
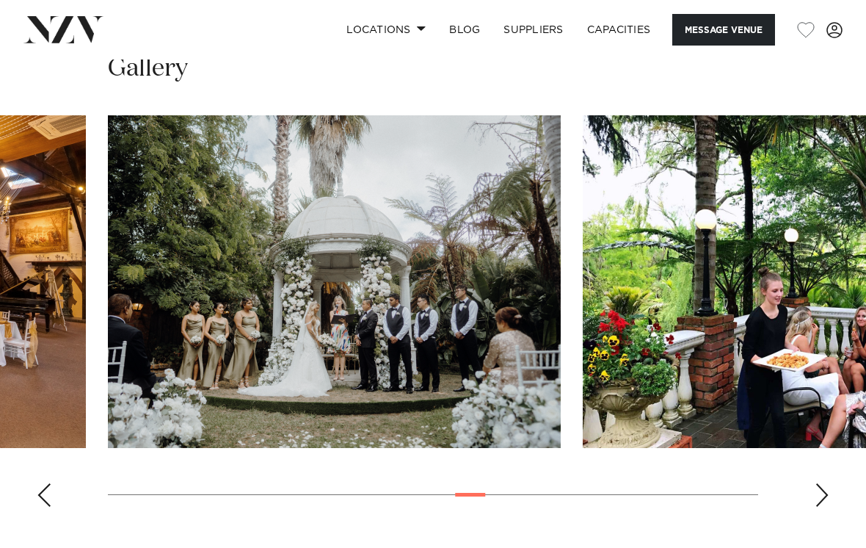
click at [822, 506] on div "Next slide" at bounding box center [822, 494] width 15 height 23
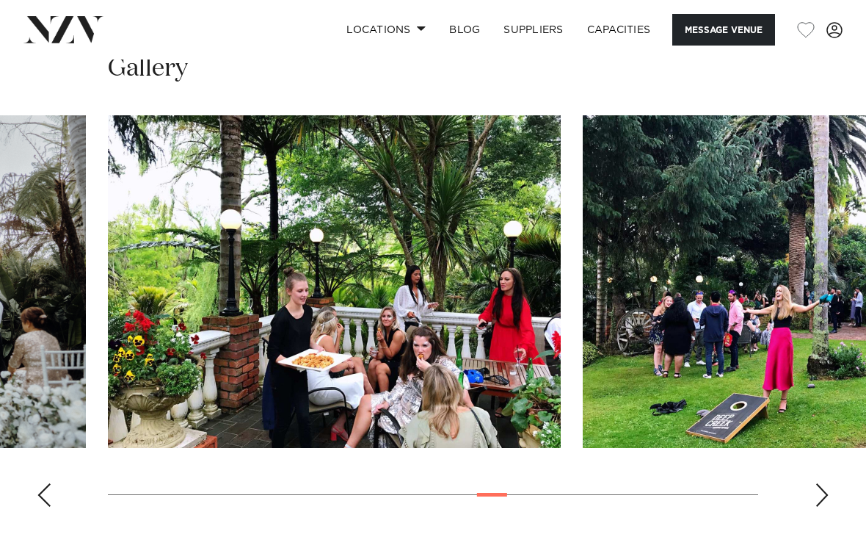
click at [829, 518] on swiper-container at bounding box center [433, 316] width 866 height 403
click at [821, 506] on div "Next slide" at bounding box center [822, 494] width 15 height 23
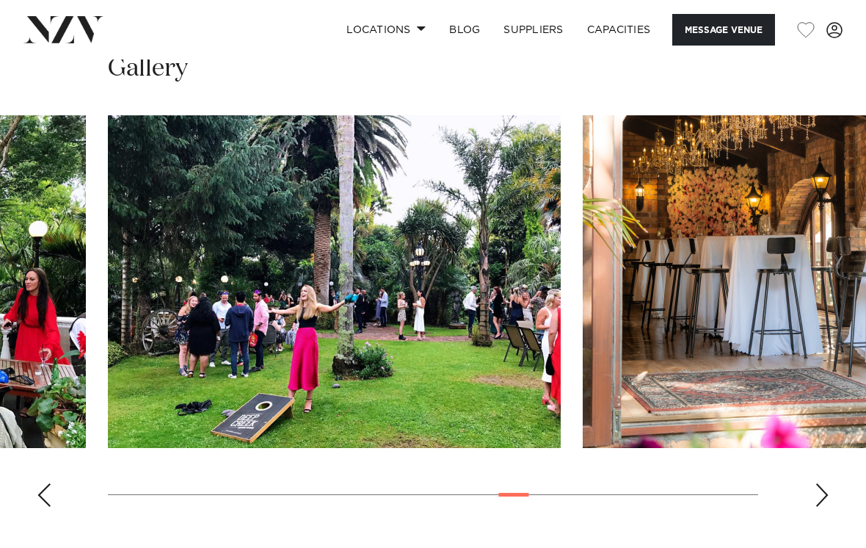
click at [828, 506] on div "Next slide" at bounding box center [822, 494] width 15 height 23
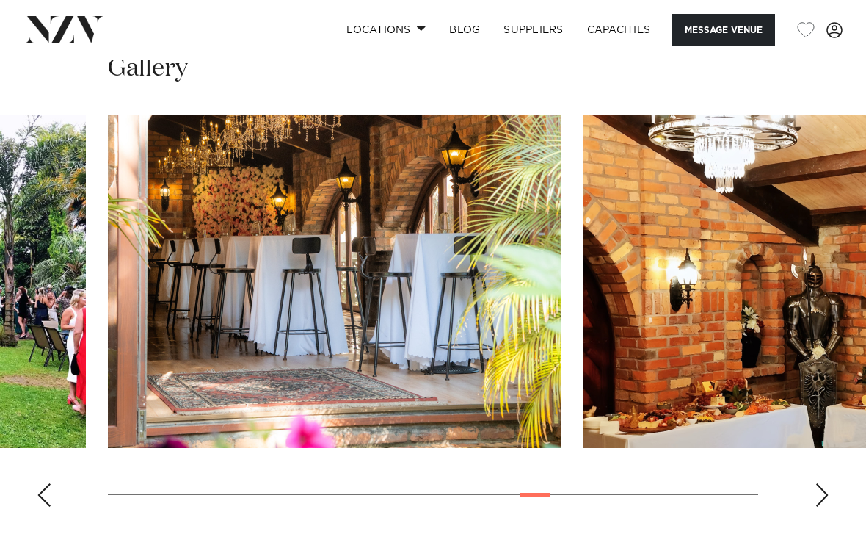
click at [818, 506] on div "Next slide" at bounding box center [822, 494] width 15 height 23
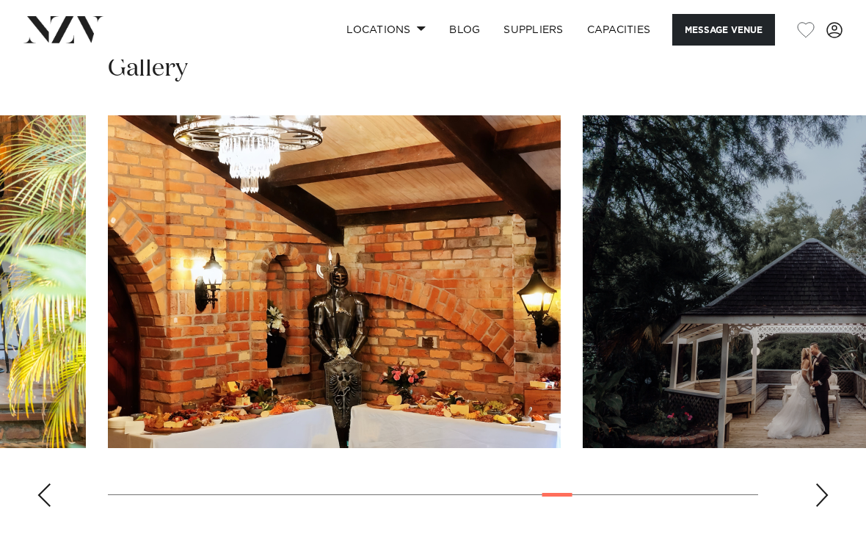
click at [824, 506] on div "Next slide" at bounding box center [822, 494] width 15 height 23
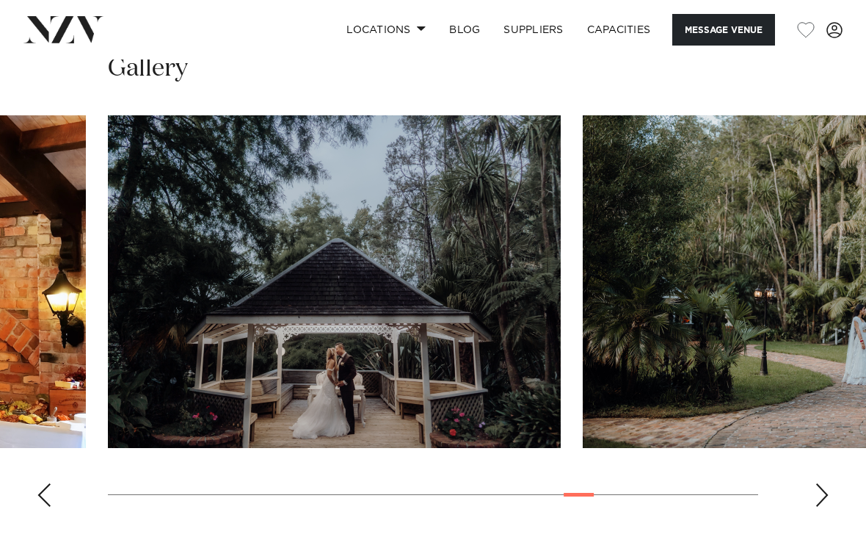
click at [821, 506] on div "Next slide" at bounding box center [822, 494] width 15 height 23
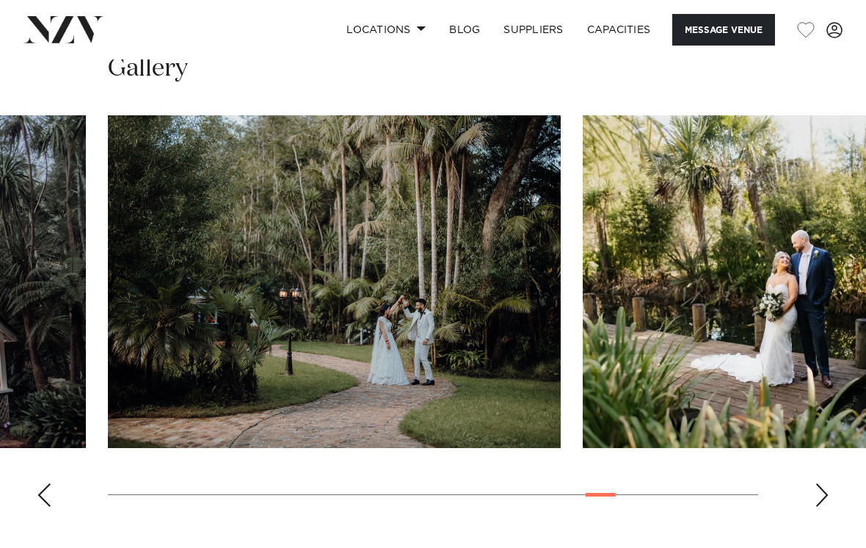
click at [821, 506] on div "Next slide" at bounding box center [822, 494] width 15 height 23
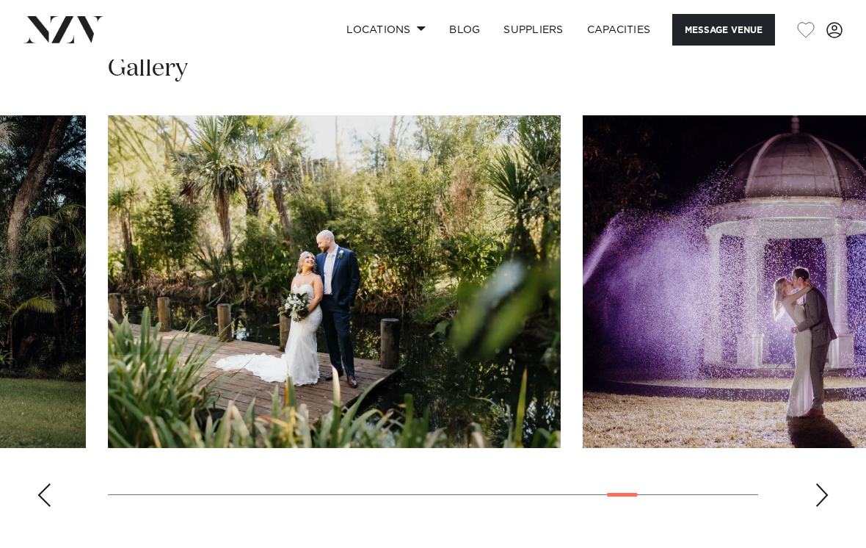
click at [817, 506] on div "Next slide" at bounding box center [822, 494] width 15 height 23
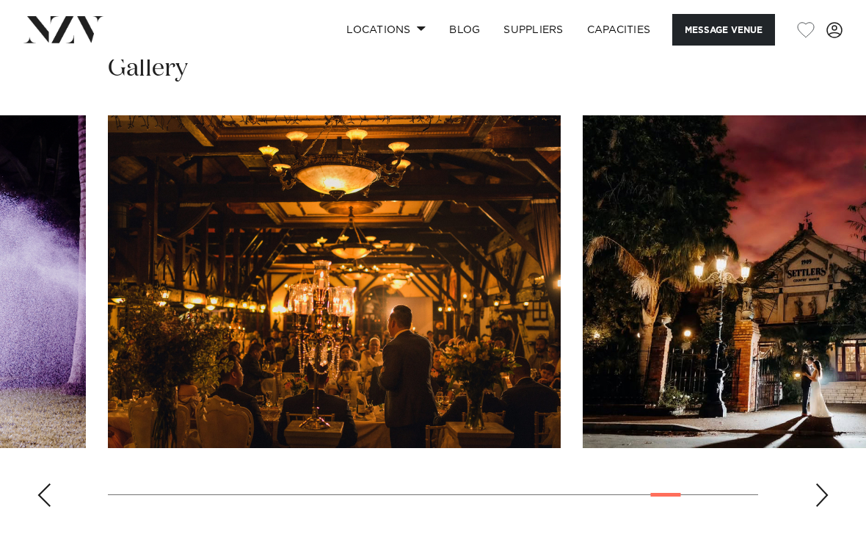
click at [832, 518] on swiper-container at bounding box center [433, 316] width 866 height 403
click at [827, 506] on div "Next slide" at bounding box center [822, 494] width 15 height 23
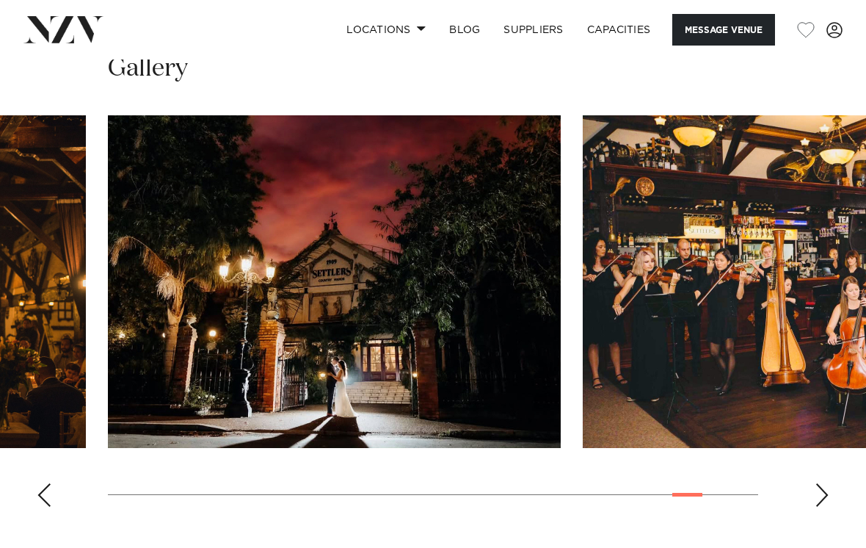
click at [835, 518] on swiper-container at bounding box center [433, 316] width 866 height 403
click at [821, 506] on div "Next slide" at bounding box center [822, 494] width 15 height 23
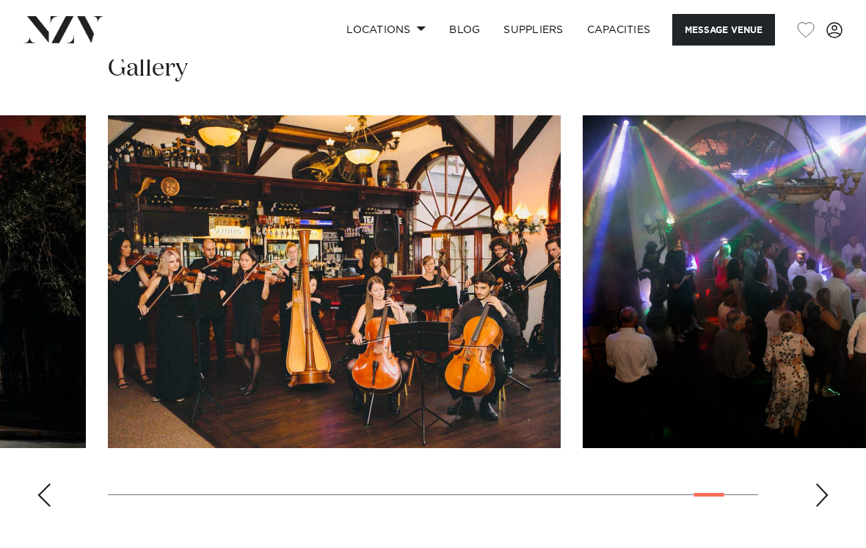
click at [823, 506] on div "Next slide" at bounding box center [822, 494] width 15 height 23
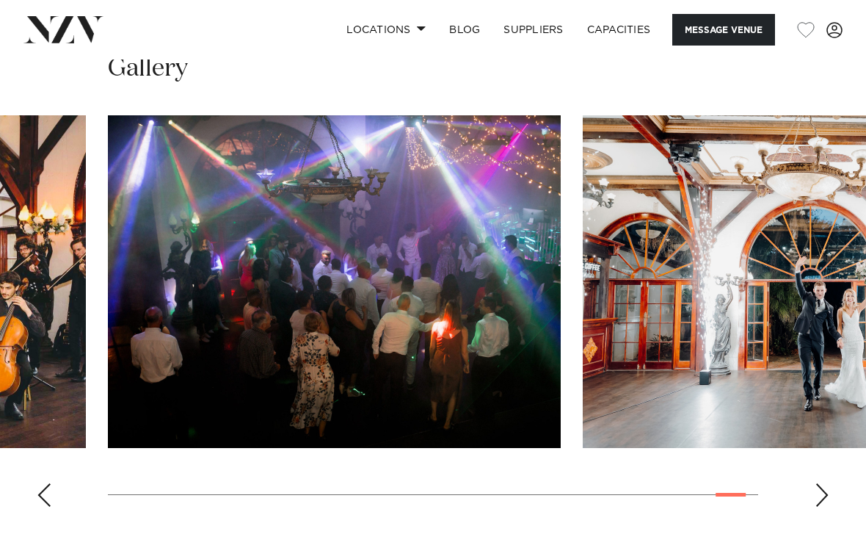
click at [829, 518] on swiper-container at bounding box center [433, 316] width 866 height 403
click at [837, 518] on swiper-container at bounding box center [433, 316] width 866 height 403
click at [825, 506] on div "Next slide" at bounding box center [822, 494] width 15 height 23
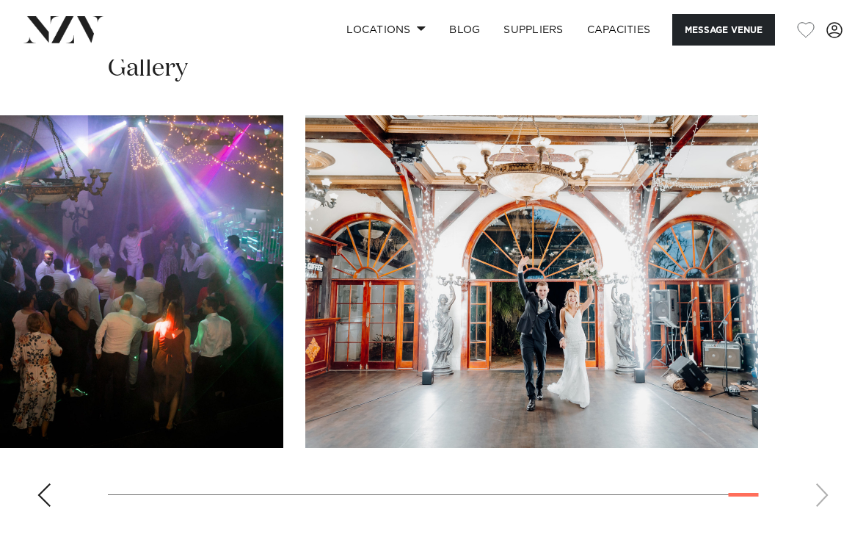
click at [821, 518] on swiper-container at bounding box center [433, 316] width 866 height 403
click at [818, 518] on swiper-container at bounding box center [433, 316] width 866 height 403
click at [813, 518] on swiper-container at bounding box center [433, 316] width 866 height 403
click at [827, 518] on swiper-container at bounding box center [433, 316] width 866 height 403
click at [59, 518] on swiper-container at bounding box center [433, 316] width 866 height 403
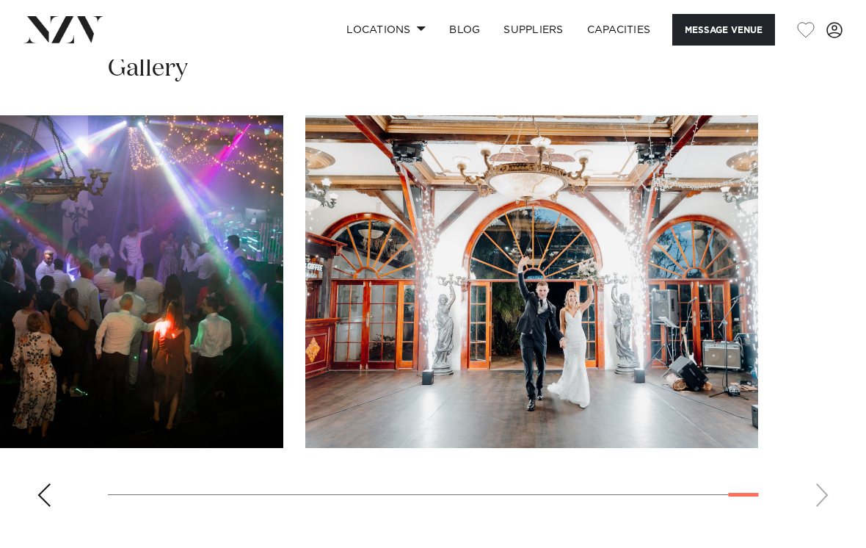
click at [44, 506] on div "Previous slide" at bounding box center [44, 494] width 15 height 23
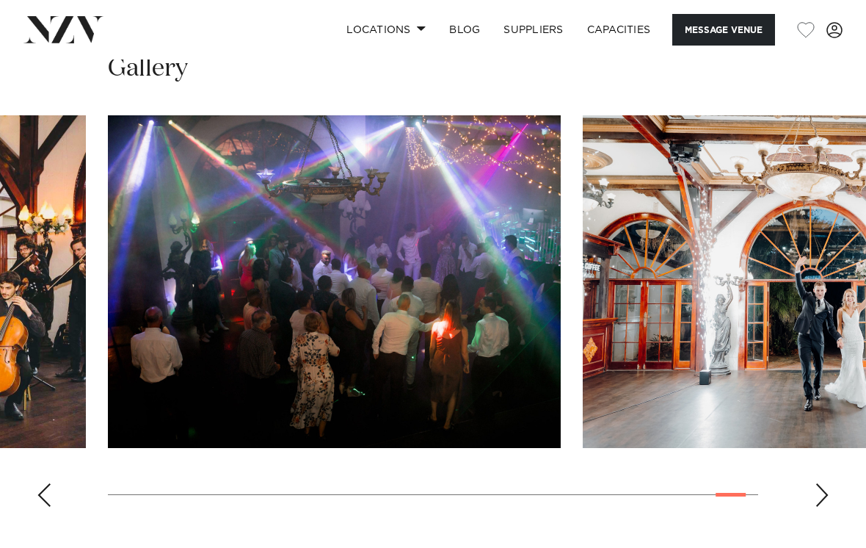
click at [54, 518] on swiper-container at bounding box center [433, 316] width 866 height 403
click at [50, 506] on div "Previous slide" at bounding box center [44, 494] width 15 height 23
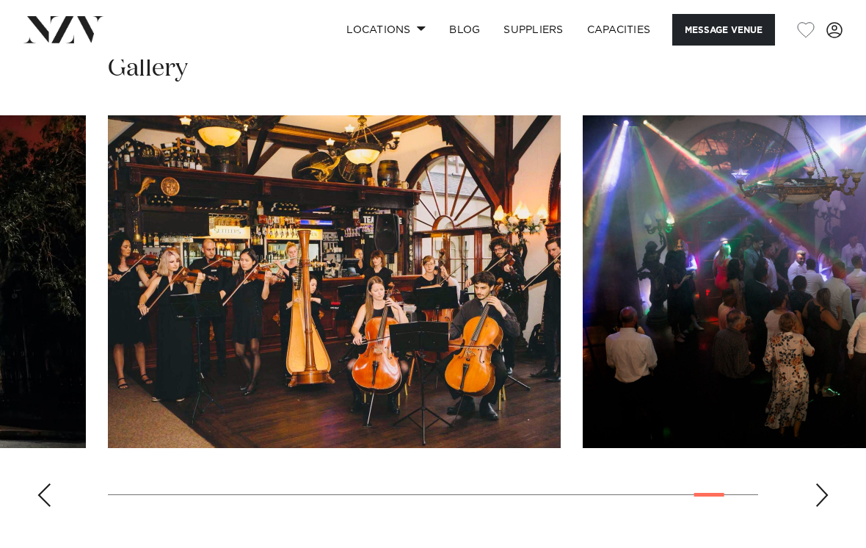
click at [51, 518] on swiper-container at bounding box center [433, 316] width 866 height 403
click at [50, 506] on div "Previous slide" at bounding box center [44, 494] width 15 height 23
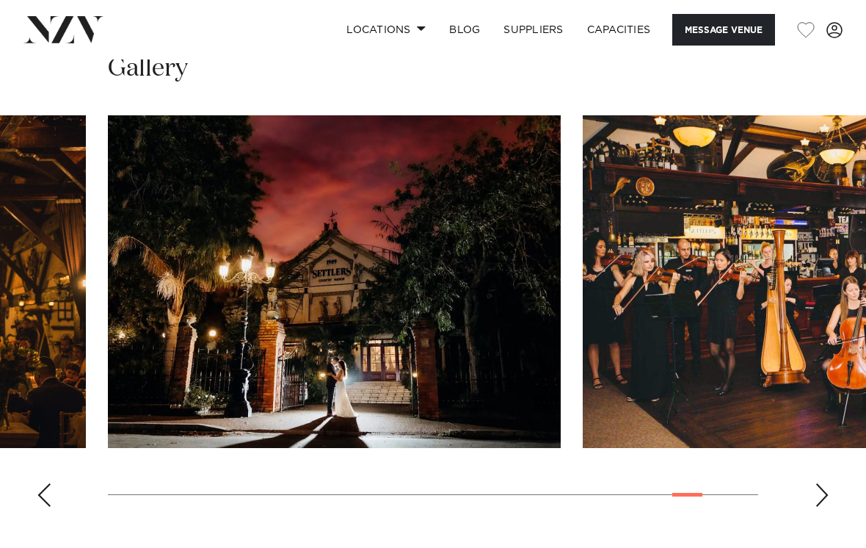
click at [50, 506] on div "Previous slide" at bounding box center [44, 494] width 15 height 23
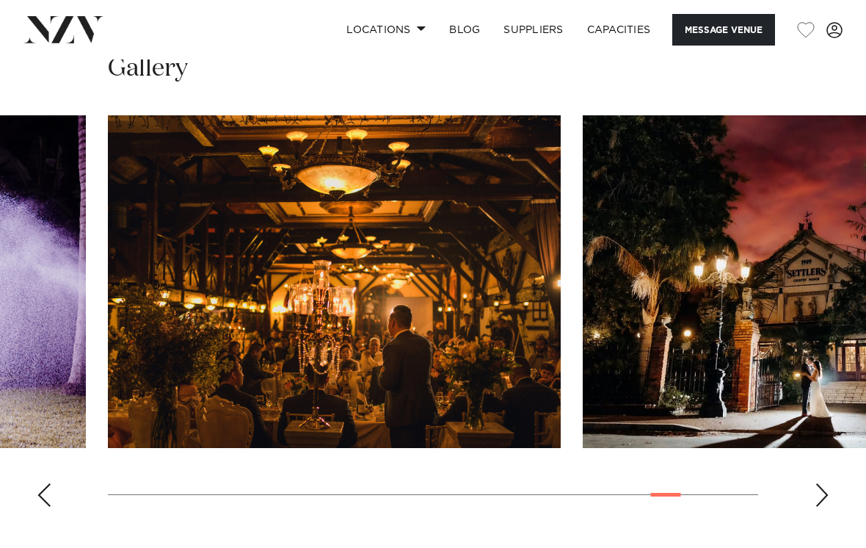
click at [49, 506] on div "Previous slide" at bounding box center [44, 494] width 15 height 23
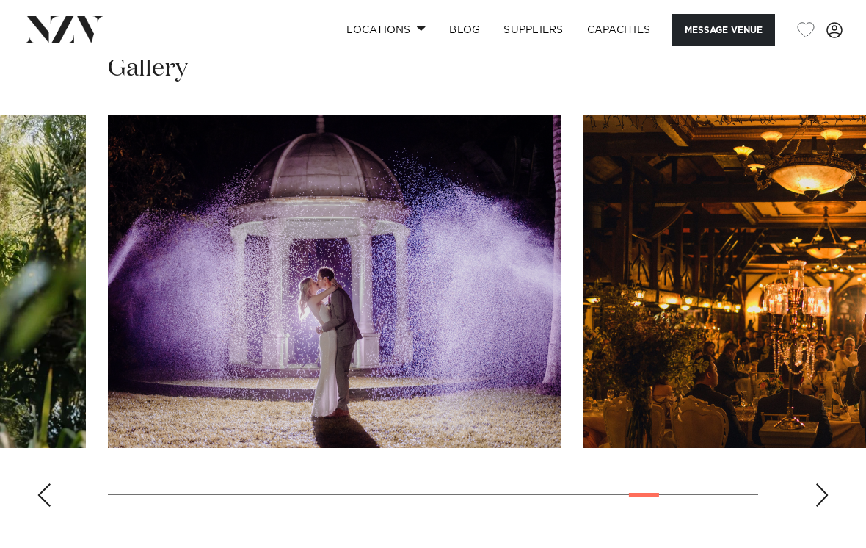
click at [51, 506] on div "Previous slide" at bounding box center [44, 494] width 15 height 23
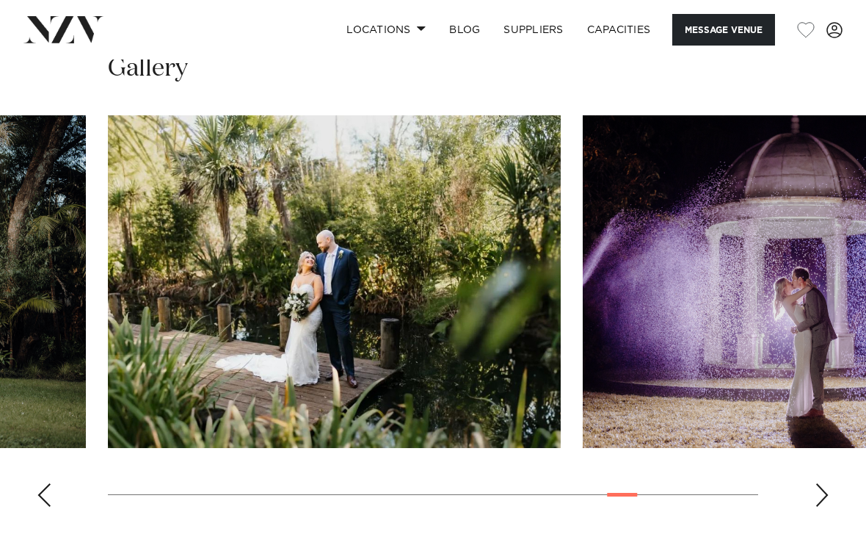
click at [48, 506] on div "Previous slide" at bounding box center [44, 494] width 15 height 23
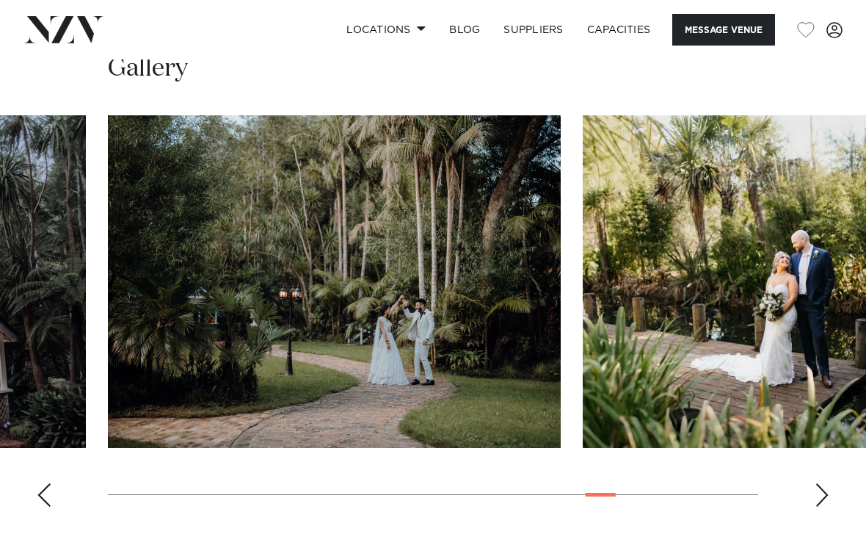
click at [53, 518] on swiper-container at bounding box center [433, 316] width 866 height 403
click at [52, 518] on swiper-container at bounding box center [433, 316] width 866 height 403
click at [53, 518] on swiper-container at bounding box center [433, 316] width 866 height 403
click at [56, 518] on swiper-container at bounding box center [433, 316] width 866 height 403
click at [49, 506] on div "Previous slide" at bounding box center [44, 494] width 15 height 23
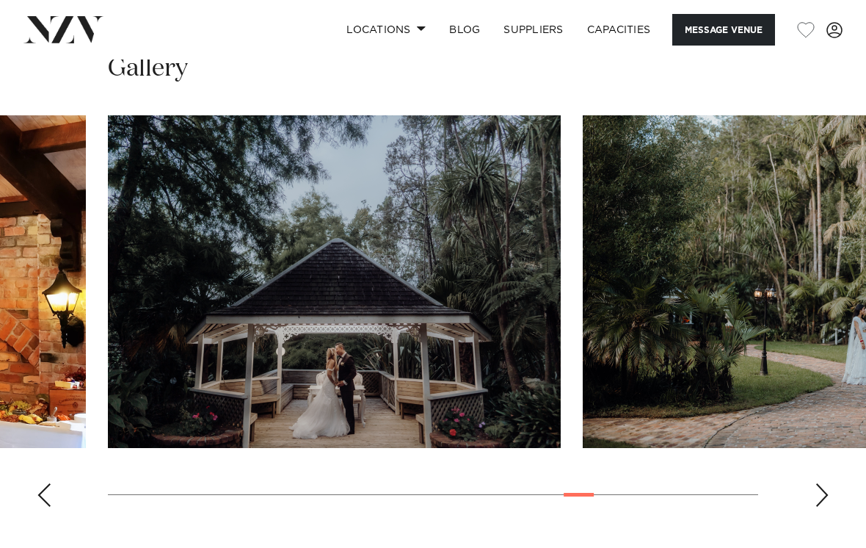
click at [57, 518] on swiper-container at bounding box center [433, 316] width 866 height 403
click at [51, 518] on swiper-container at bounding box center [433, 316] width 866 height 403
click at [51, 506] on div "Previous slide" at bounding box center [44, 494] width 15 height 23
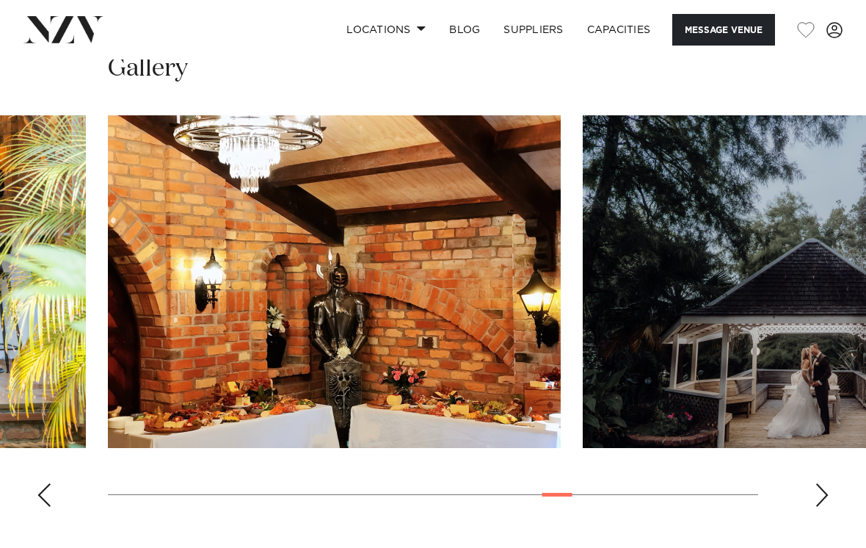
click at [53, 518] on swiper-container at bounding box center [433, 316] width 866 height 403
click at [51, 518] on swiper-container at bounding box center [433, 316] width 866 height 403
click at [54, 518] on swiper-container at bounding box center [433, 316] width 866 height 403
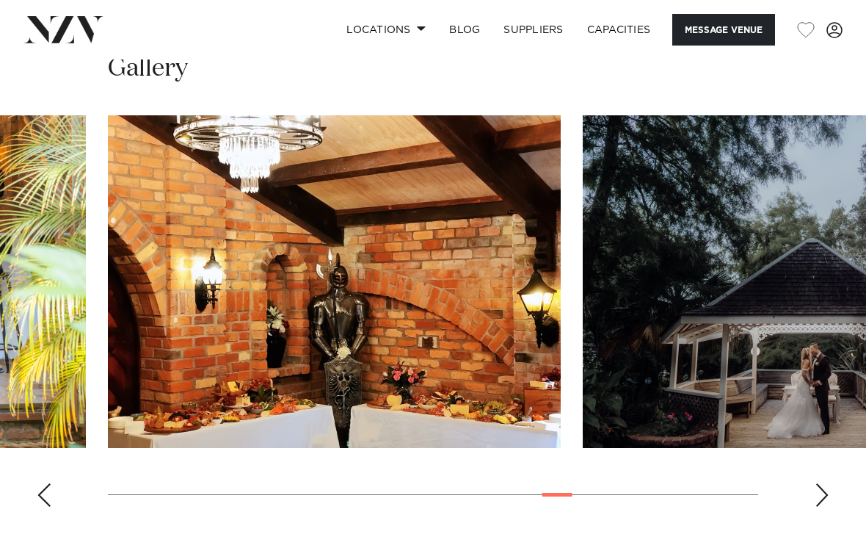
click at [50, 518] on swiper-container at bounding box center [433, 316] width 866 height 403
click at [55, 518] on swiper-container at bounding box center [433, 316] width 866 height 403
click at [54, 518] on swiper-container at bounding box center [433, 316] width 866 height 403
click at [57, 518] on swiper-container at bounding box center [433, 316] width 866 height 403
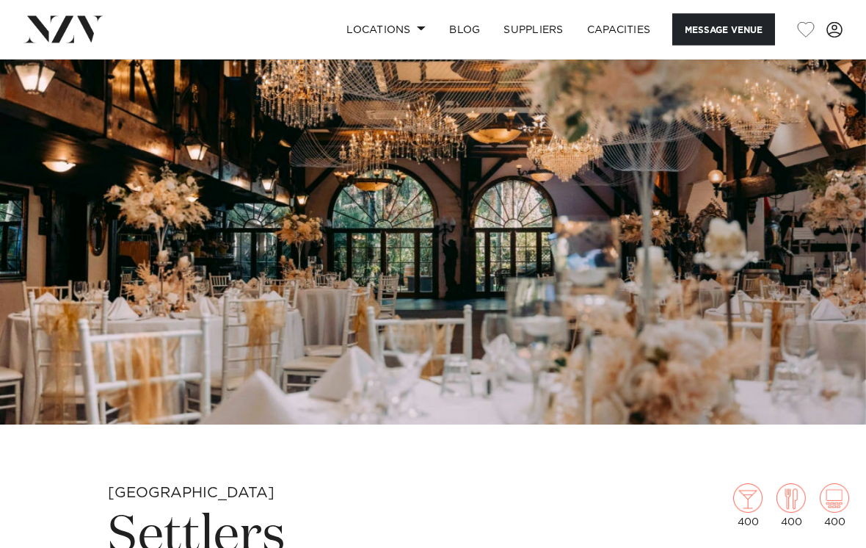
scroll to position [0, 0]
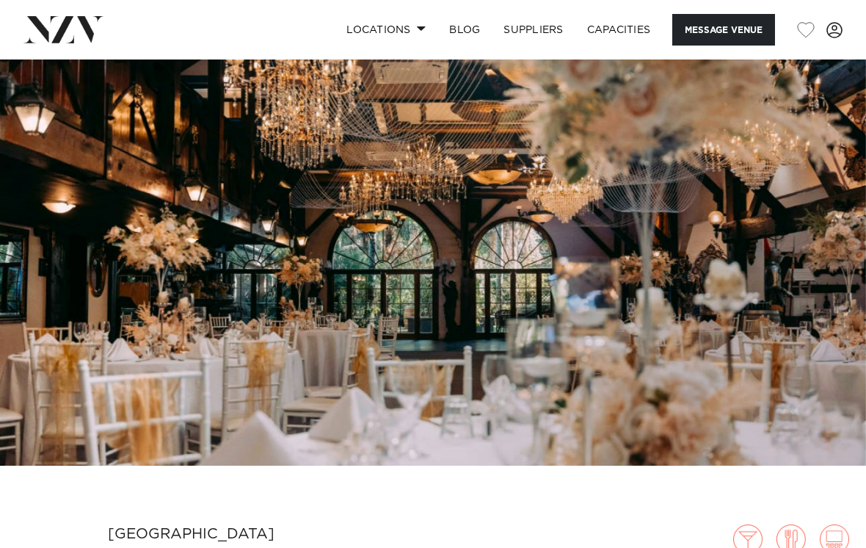
click at [527, 40] on link "SUPPLIERS" at bounding box center [533, 30] width 83 height 32
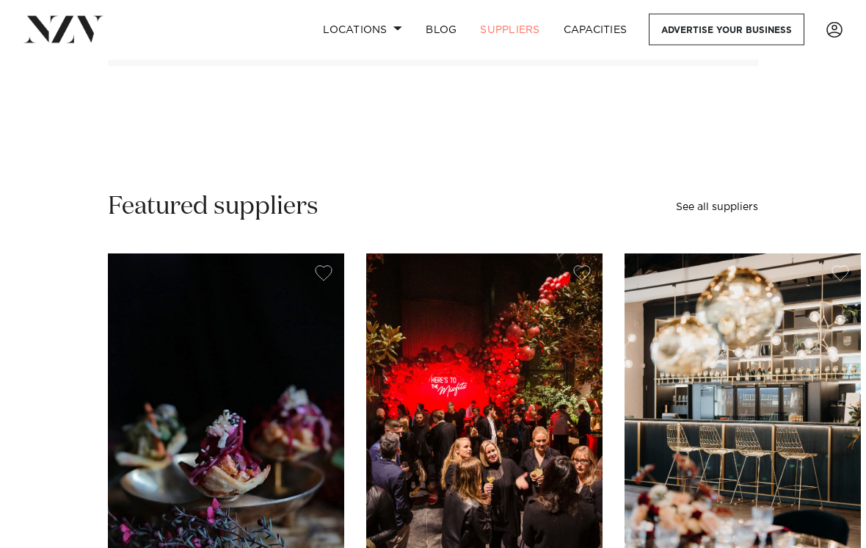
scroll to position [317, 0]
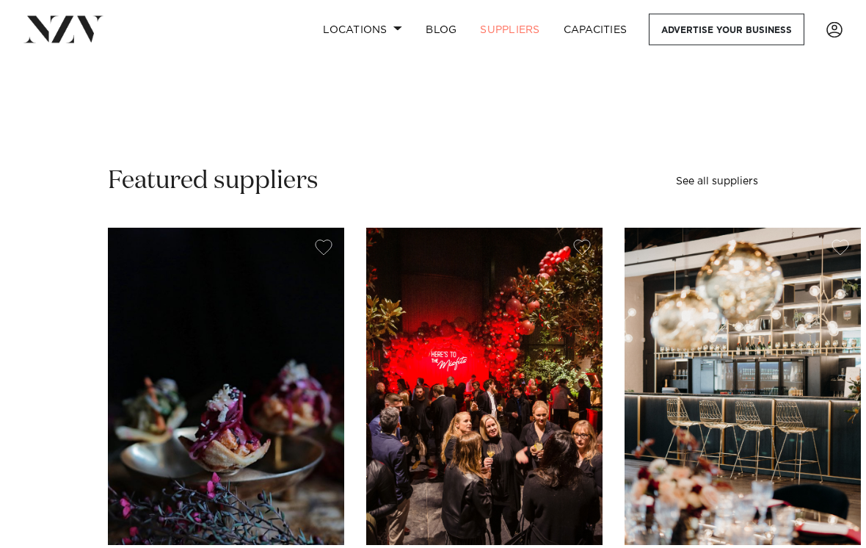
click at [727, 181] on link "See all suppliers" at bounding box center [717, 182] width 82 height 10
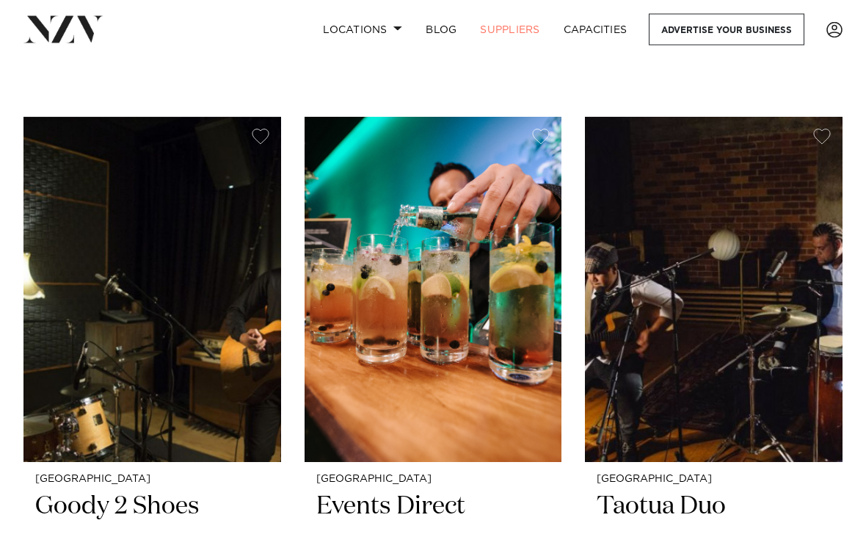
scroll to position [4572, 0]
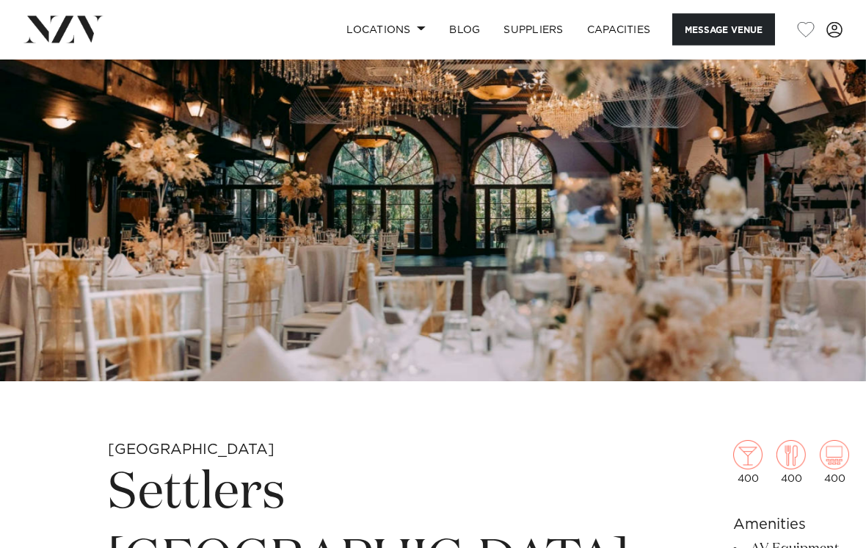
scroll to position [81, 0]
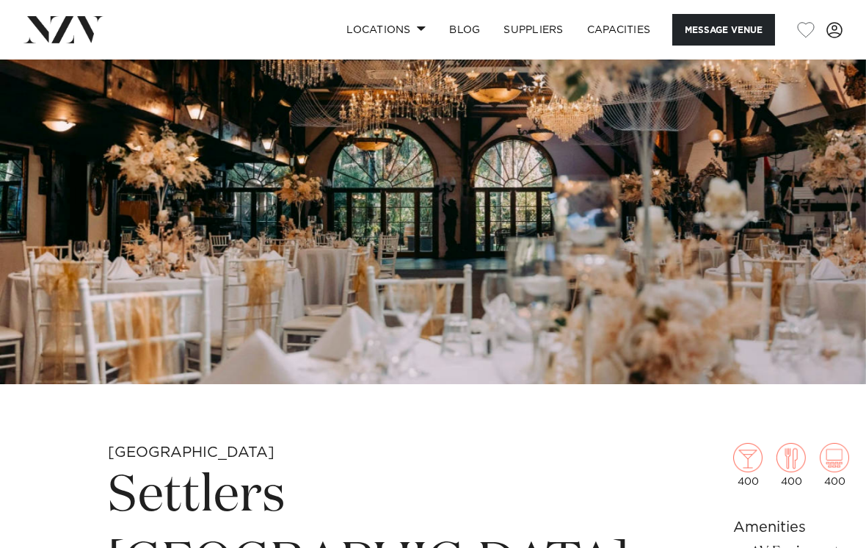
click at [195, 244] on img at bounding box center [433, 181] width 866 height 406
